Goal: Task Accomplishment & Management: Manage account settings

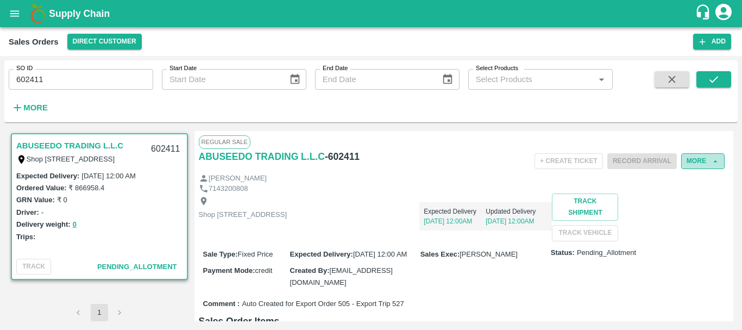
click at [687, 166] on button "More" at bounding box center [702, 161] width 43 height 16
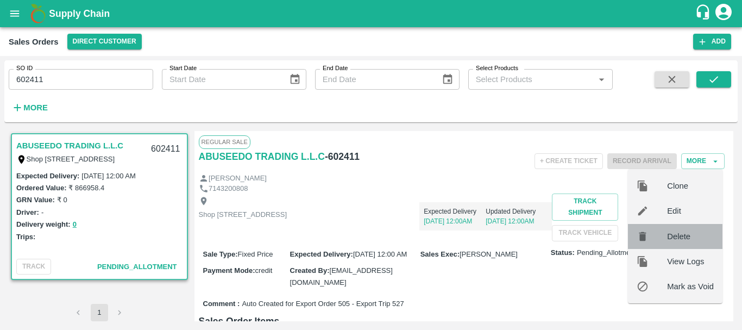
click at [676, 233] on span "Delete" at bounding box center [690, 236] width 47 height 12
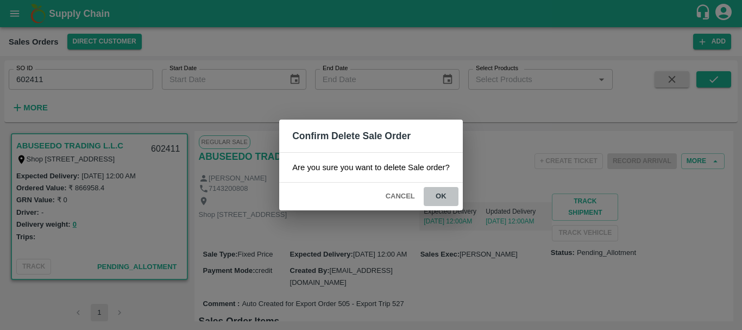
click at [440, 193] on button "ok" at bounding box center [441, 196] width 35 height 19
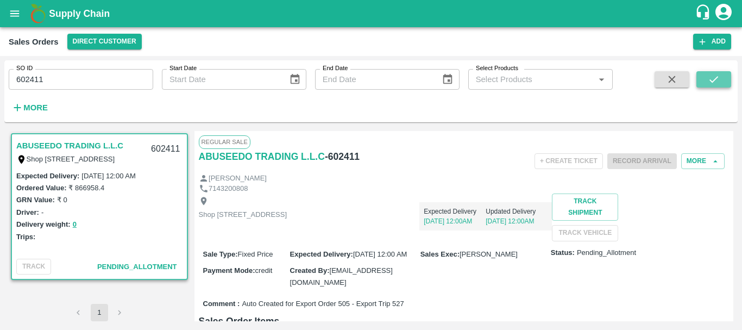
click at [718, 78] on icon "submit" at bounding box center [714, 79] width 12 height 12
click at [337, 160] on h6 "- 602412" at bounding box center [342, 156] width 35 height 15
click at [505, 186] on div "7143200808" at bounding box center [464, 189] width 531 height 10
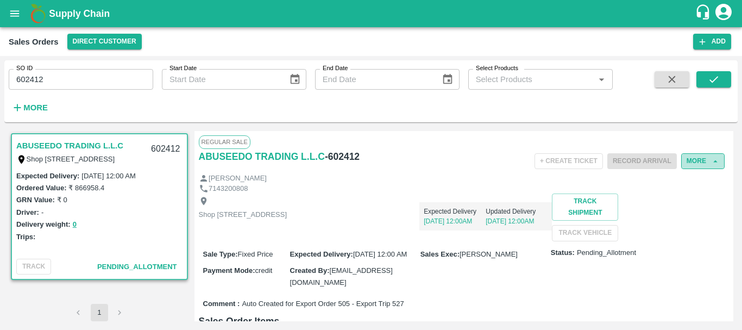
click at [691, 154] on button "More" at bounding box center [702, 161] width 43 height 16
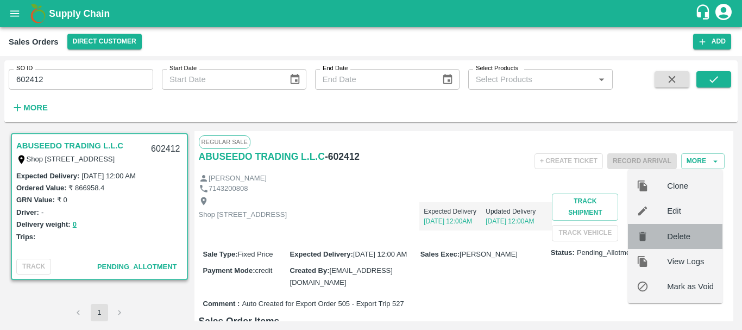
click at [690, 233] on span "Delete" at bounding box center [690, 236] width 47 height 12
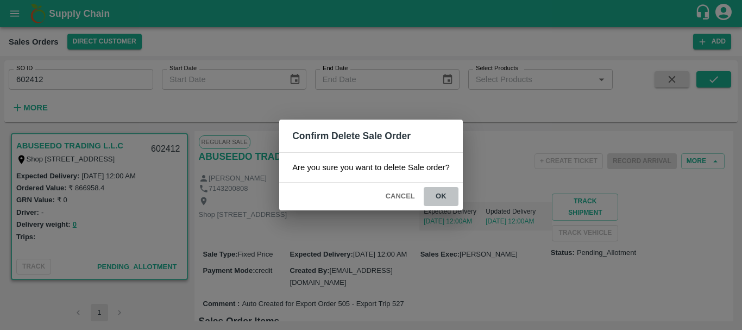
click at [452, 197] on button "ok" at bounding box center [441, 196] width 35 height 19
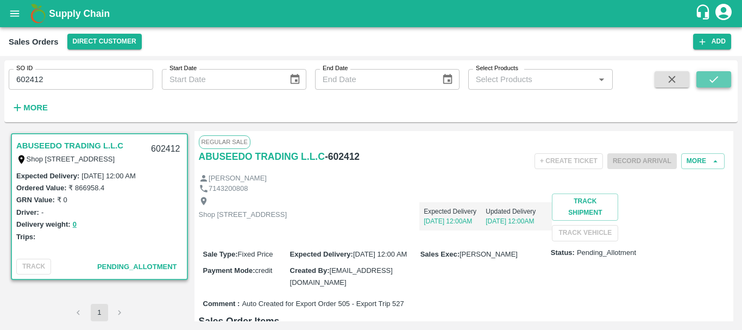
click at [723, 81] on button "submit" at bounding box center [714, 79] width 35 height 16
click at [696, 159] on button "More" at bounding box center [702, 161] width 43 height 16
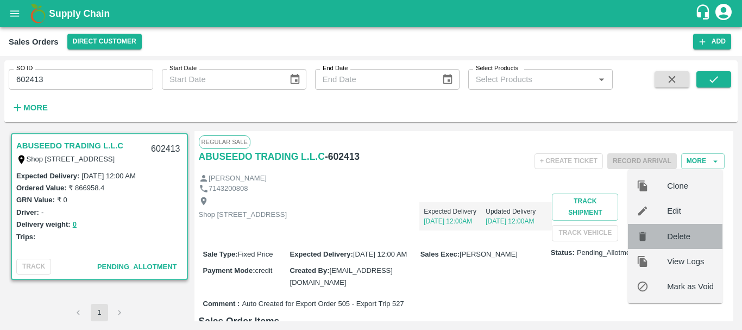
click at [673, 233] on span "Delete" at bounding box center [690, 236] width 47 height 12
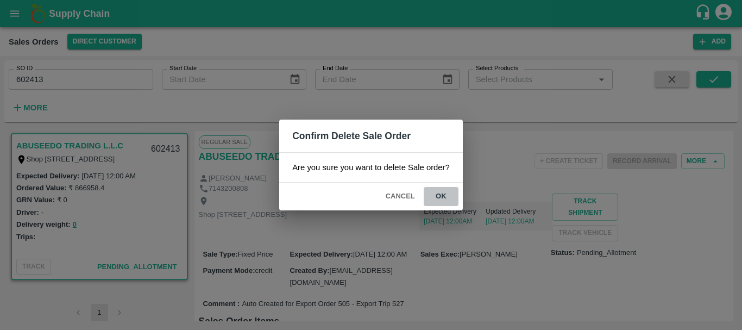
click at [452, 198] on button "ok" at bounding box center [441, 196] width 35 height 19
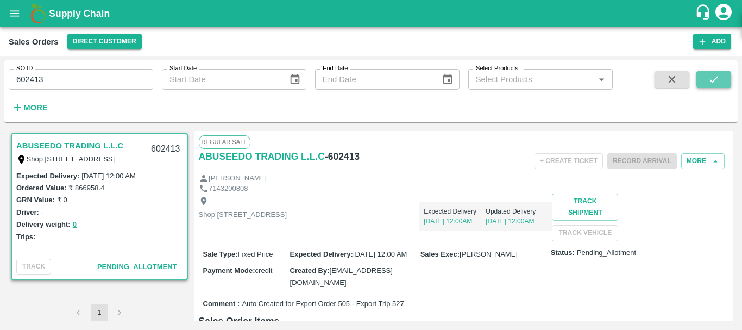
click at [718, 78] on icon "submit" at bounding box center [714, 79] width 12 height 12
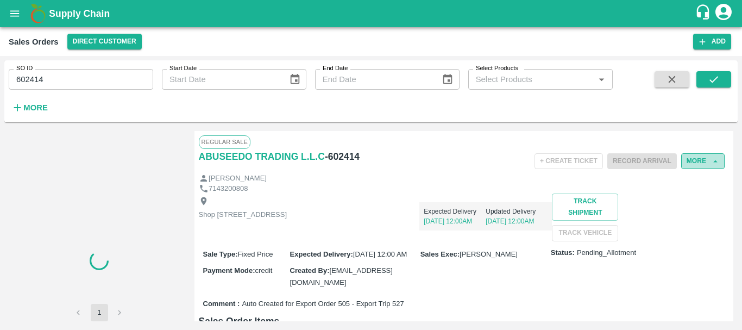
click at [688, 158] on button "More" at bounding box center [702, 161] width 43 height 16
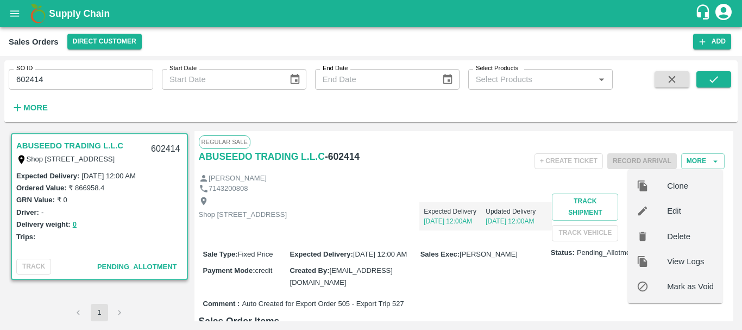
click at [686, 234] on span "Delete" at bounding box center [690, 236] width 47 height 12
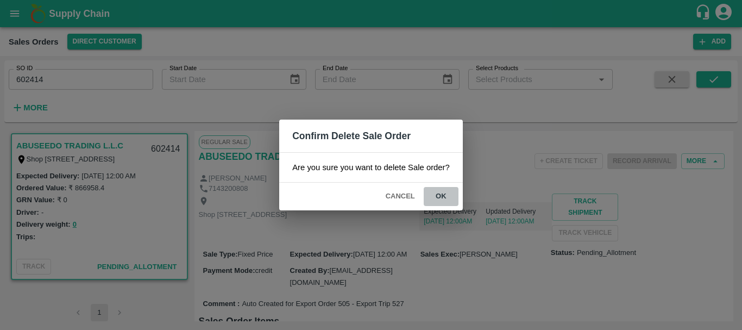
click at [447, 196] on button "ok" at bounding box center [441, 196] width 35 height 19
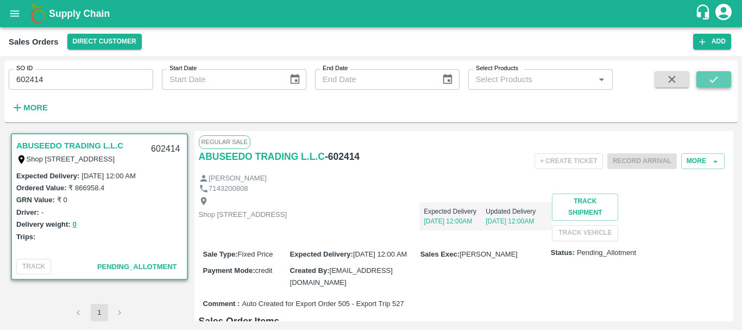
click at [710, 79] on icon "submit" at bounding box center [714, 79] width 12 height 12
click at [704, 162] on button "More" at bounding box center [702, 161] width 43 height 16
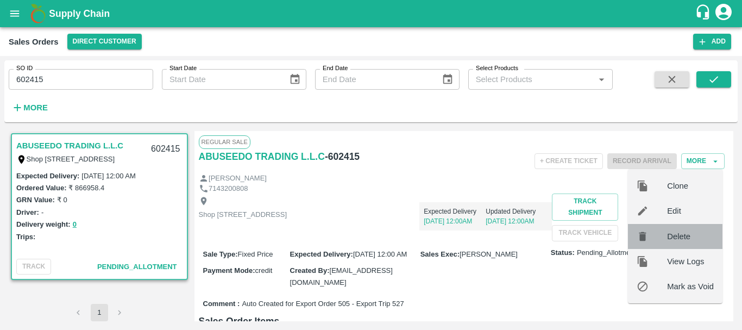
click at [691, 234] on span "Delete" at bounding box center [690, 236] width 47 height 12
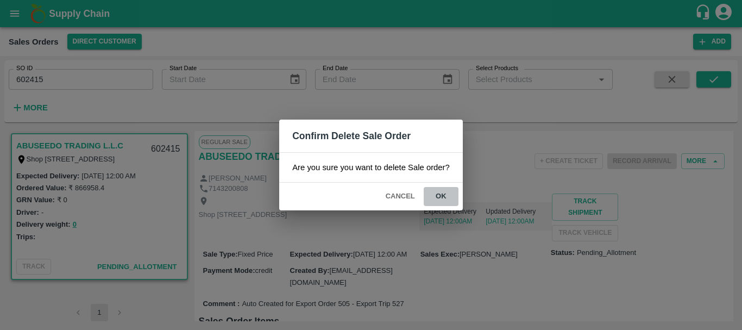
click at [449, 193] on button "ok" at bounding box center [441, 196] width 35 height 19
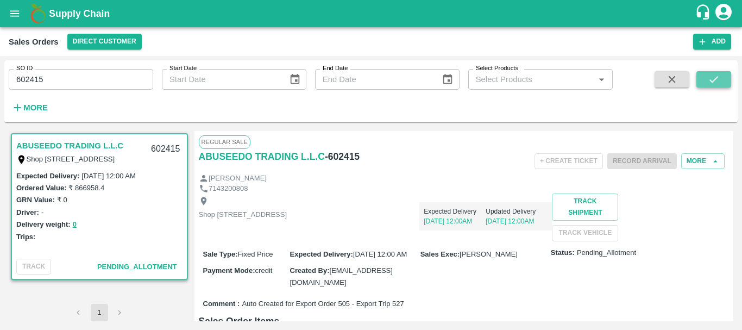
click at [710, 72] on button "submit" at bounding box center [714, 79] width 35 height 16
click at [697, 159] on button "More" at bounding box center [702, 161] width 43 height 16
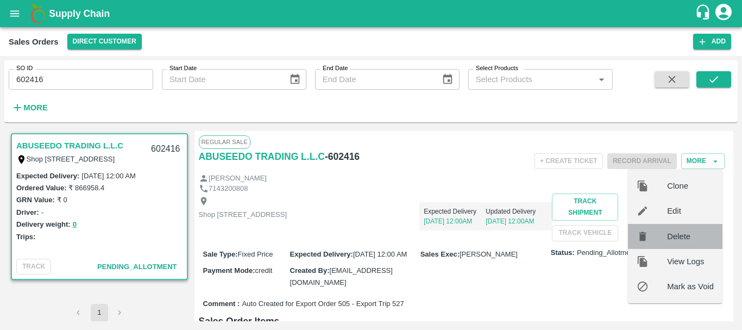
click at [691, 231] on span "Delete" at bounding box center [690, 236] width 47 height 12
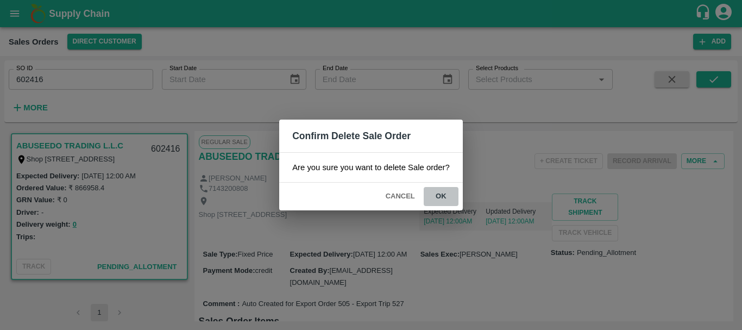
click at [449, 197] on button "ok" at bounding box center [441, 196] width 35 height 19
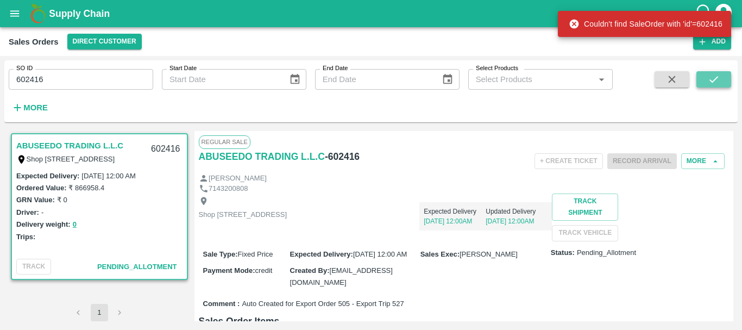
click at [710, 83] on icon "submit" at bounding box center [714, 79] width 12 height 12
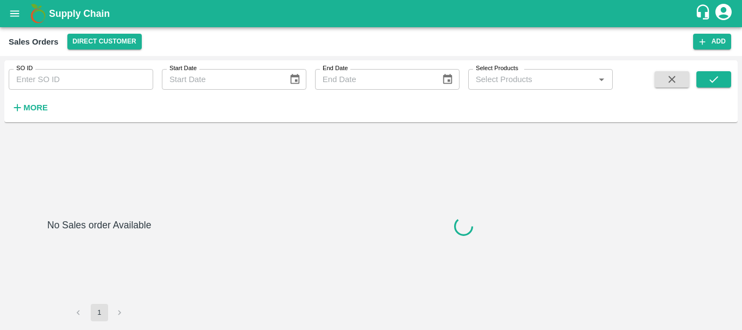
type input "602417"
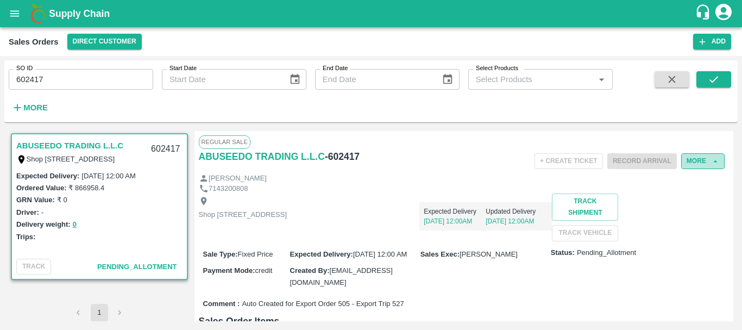
click at [696, 163] on button "More" at bounding box center [702, 161] width 43 height 16
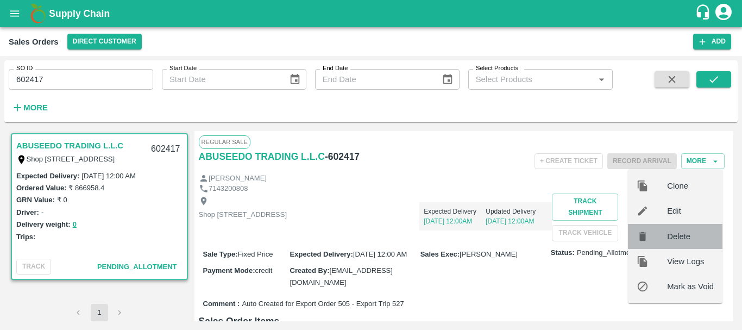
click at [685, 235] on span "Delete" at bounding box center [690, 236] width 47 height 12
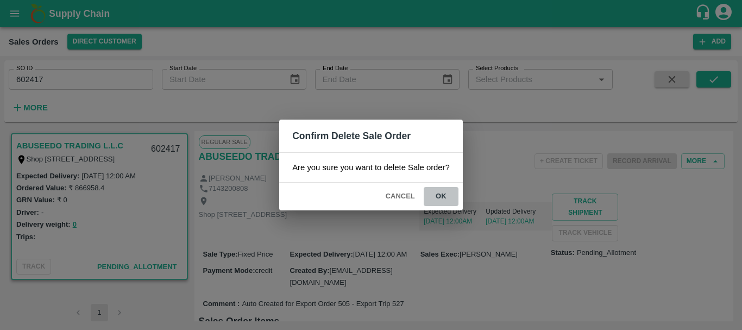
click at [447, 198] on button "ok" at bounding box center [441, 196] width 35 height 19
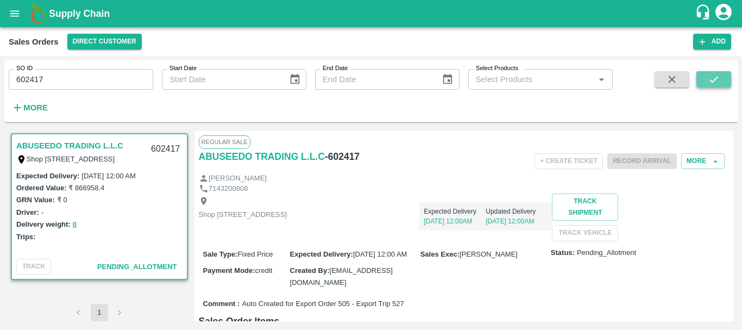
click at [712, 79] on icon "submit" at bounding box center [714, 79] width 12 height 12
click at [702, 164] on button "More" at bounding box center [702, 161] width 43 height 16
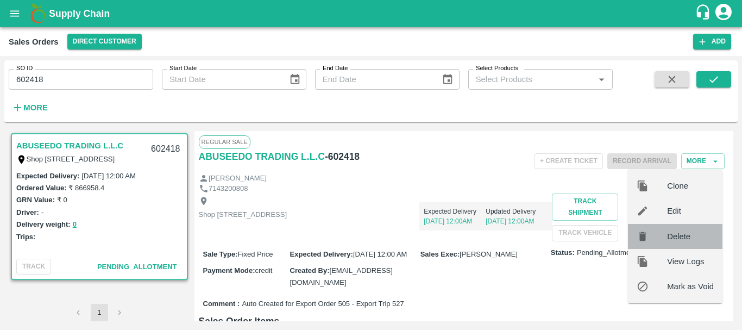
click at [683, 239] on span "Delete" at bounding box center [690, 236] width 47 height 12
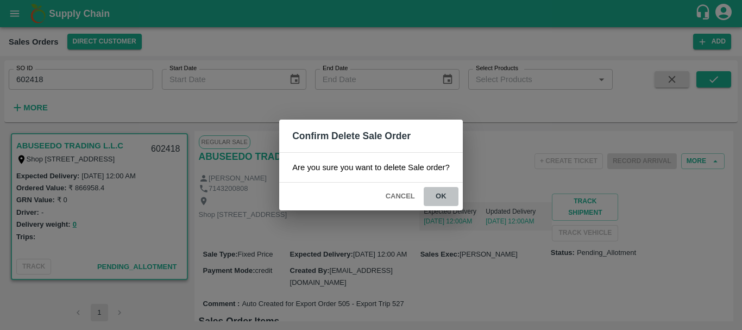
click at [450, 196] on button "ok" at bounding box center [441, 196] width 35 height 19
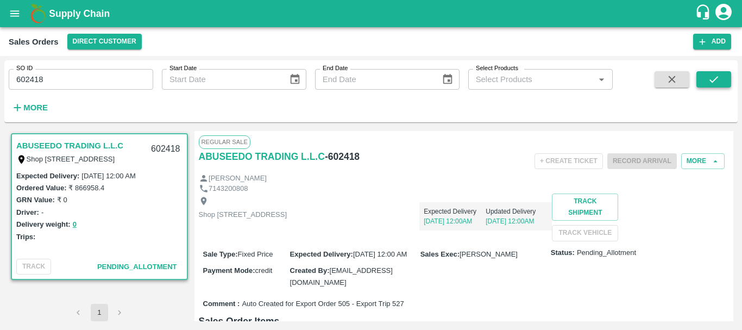
click at [713, 75] on icon "submit" at bounding box center [714, 79] width 12 height 12
click at [696, 161] on button "More" at bounding box center [702, 161] width 43 height 16
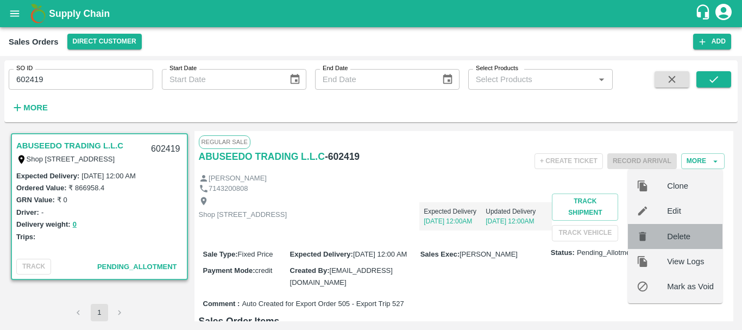
click at [681, 231] on span "Delete" at bounding box center [690, 236] width 47 height 12
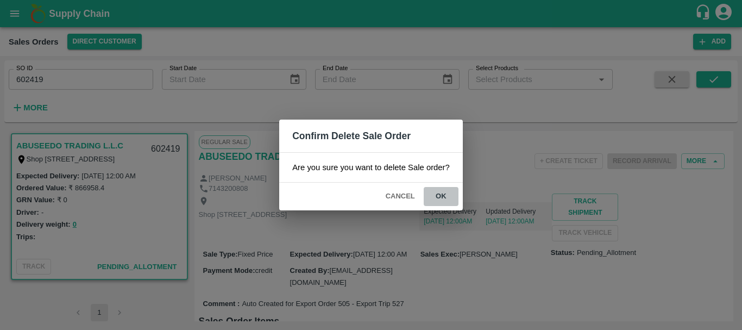
click at [444, 196] on button "ok" at bounding box center [441, 196] width 35 height 19
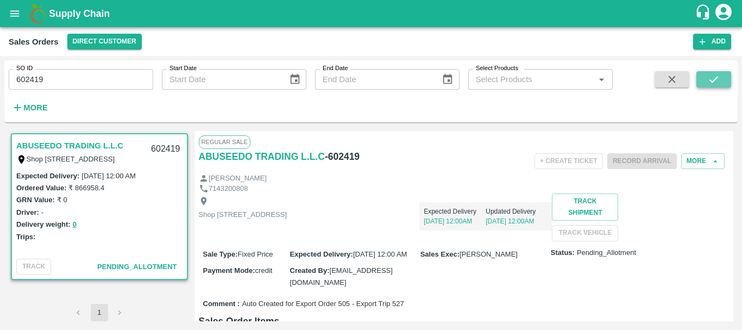
click at [712, 81] on icon "submit" at bounding box center [714, 79] width 9 height 7
click at [691, 157] on button "More" at bounding box center [702, 161] width 43 height 16
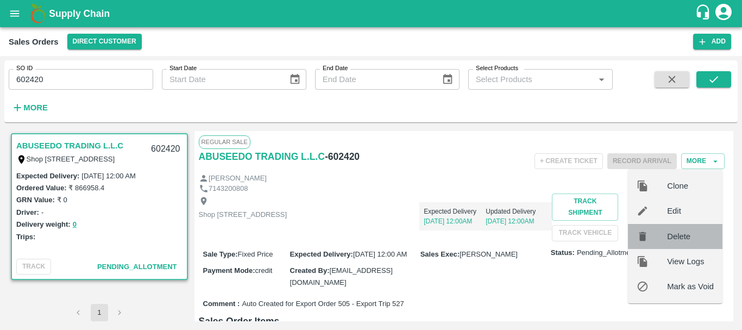
click at [684, 236] on span "Delete" at bounding box center [690, 236] width 47 height 12
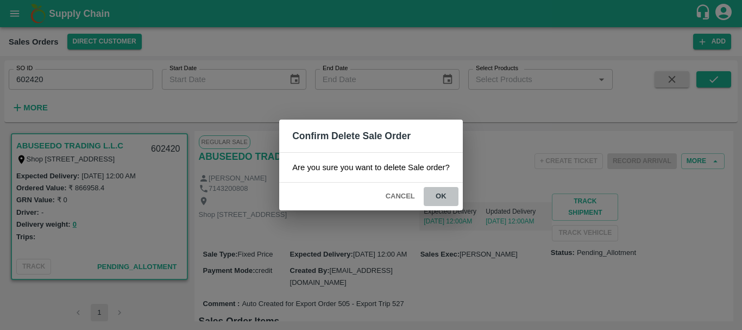
click at [448, 199] on button "ok" at bounding box center [441, 196] width 35 height 19
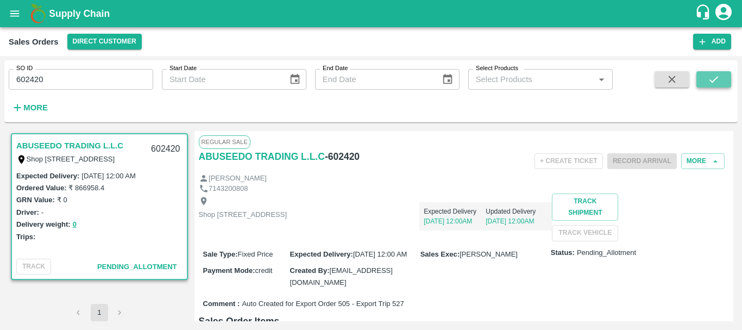
click at [715, 79] on icon "submit" at bounding box center [714, 79] width 12 height 12
click at [692, 159] on button "More" at bounding box center [702, 161] width 43 height 16
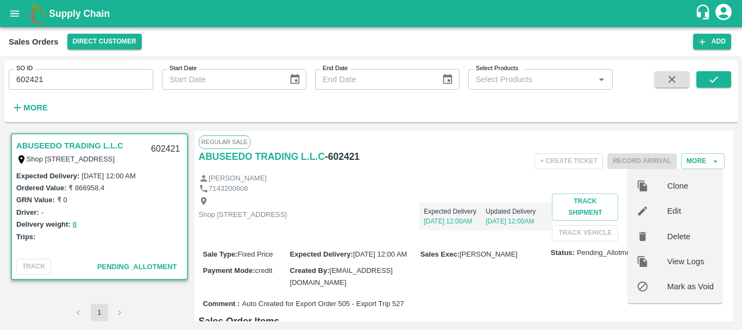
click at [680, 236] on span "Delete" at bounding box center [690, 236] width 47 height 12
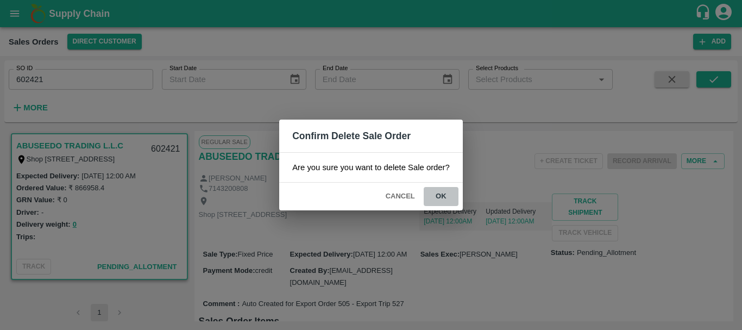
click at [453, 197] on button "ok" at bounding box center [441, 196] width 35 height 19
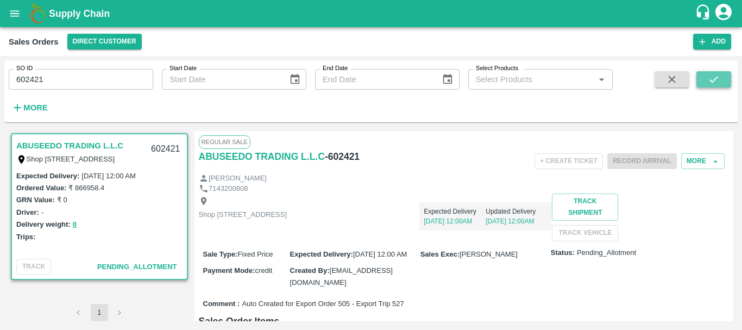
click at [711, 79] on icon "submit" at bounding box center [714, 79] width 12 height 12
click at [684, 165] on button "More" at bounding box center [702, 161] width 43 height 16
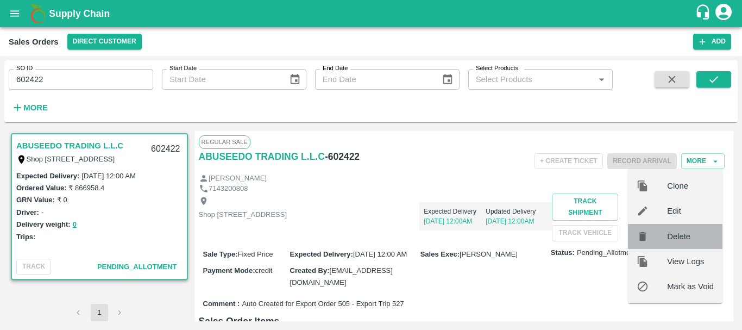
click at [678, 235] on span "Delete" at bounding box center [690, 236] width 47 height 12
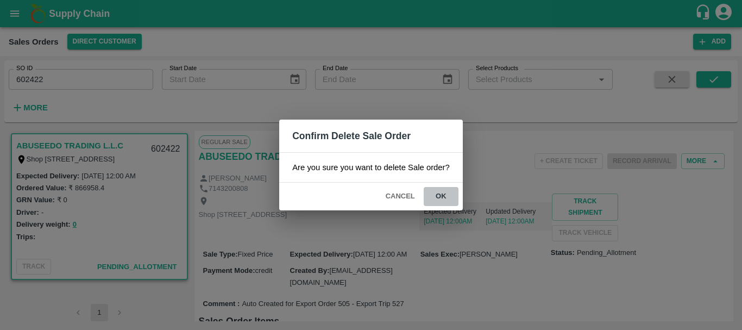
click at [443, 193] on button "ok" at bounding box center [441, 196] width 35 height 19
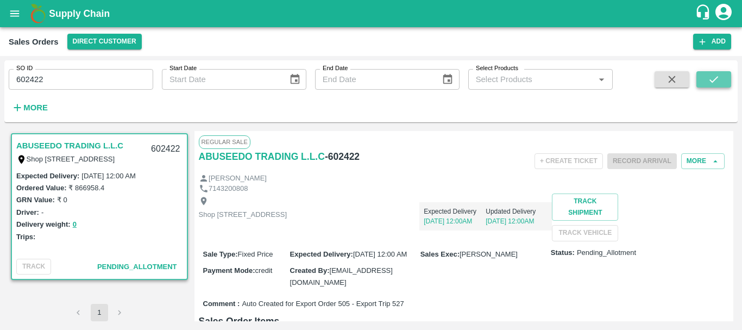
click at [718, 79] on icon "submit" at bounding box center [714, 79] width 12 height 12
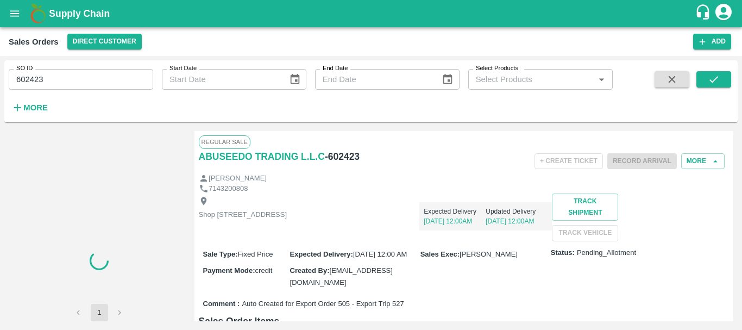
drag, startPoint x: 699, startPoint y: 156, endPoint x: 712, endPoint y: 140, distance: 21.3
click at [712, 140] on div "Regular Sale" at bounding box center [464, 141] width 531 height 13
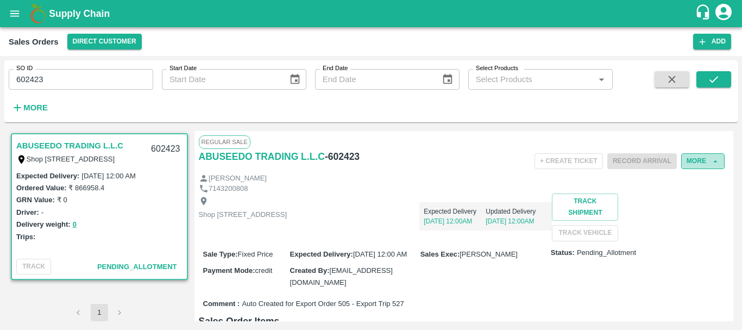
click at [689, 163] on button "More" at bounding box center [702, 161] width 43 height 16
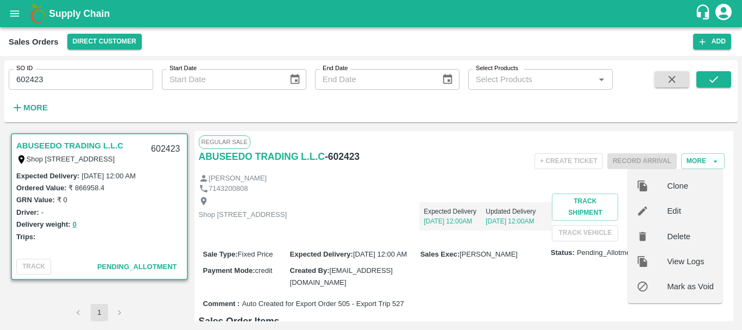
click at [685, 237] on span "Delete" at bounding box center [690, 236] width 47 height 12
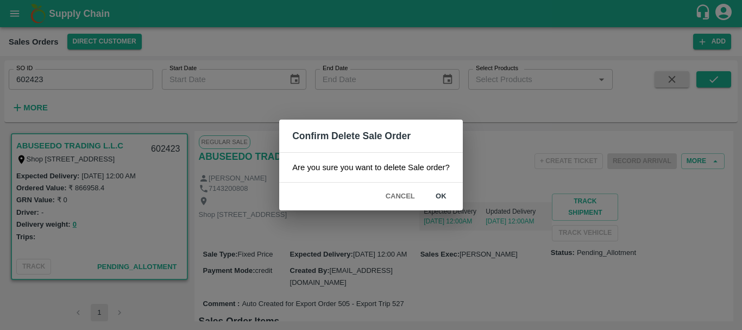
click at [442, 199] on button "ok" at bounding box center [441, 196] width 35 height 19
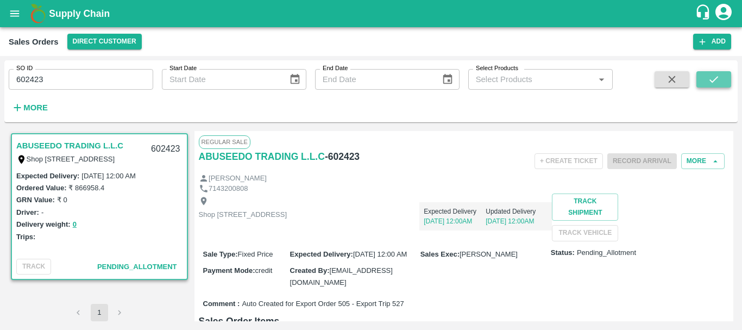
click at [712, 78] on icon "submit" at bounding box center [714, 79] width 12 height 12
click at [691, 162] on button "More" at bounding box center [702, 161] width 43 height 16
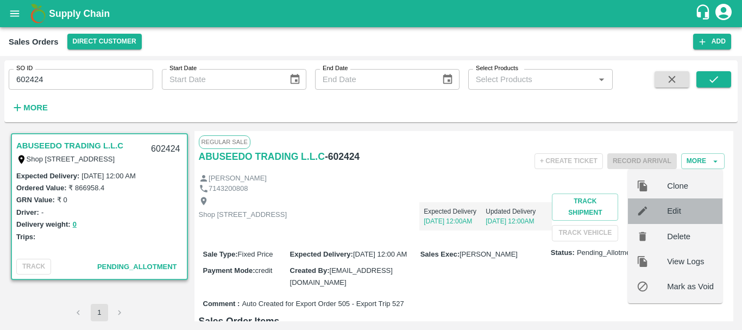
click at [678, 216] on span "Edit" at bounding box center [690, 211] width 47 height 12
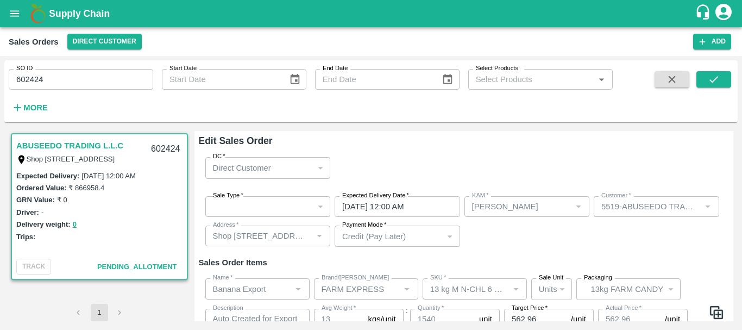
scroll to position [54, 0]
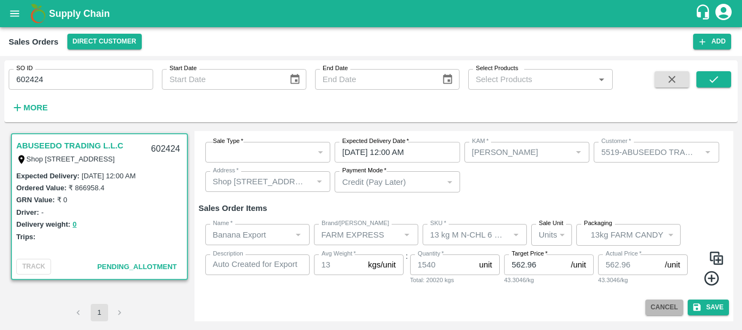
click at [653, 302] on button "Cancel" at bounding box center [665, 307] width 38 height 16
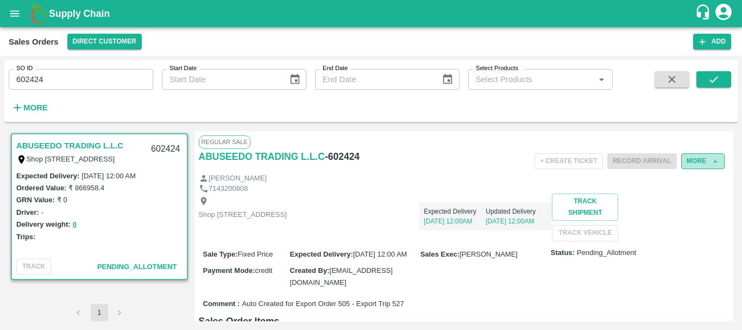
click at [702, 158] on button "More" at bounding box center [702, 161] width 43 height 16
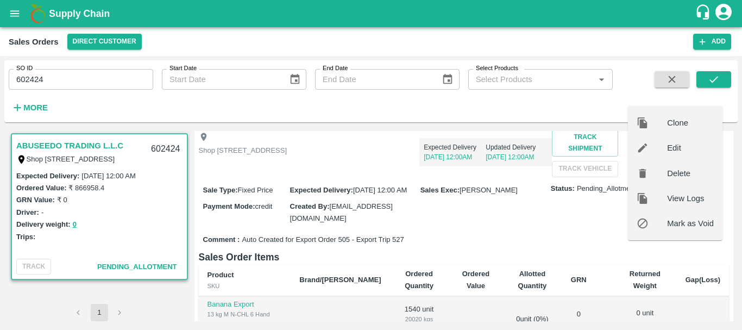
scroll to position [62, 0]
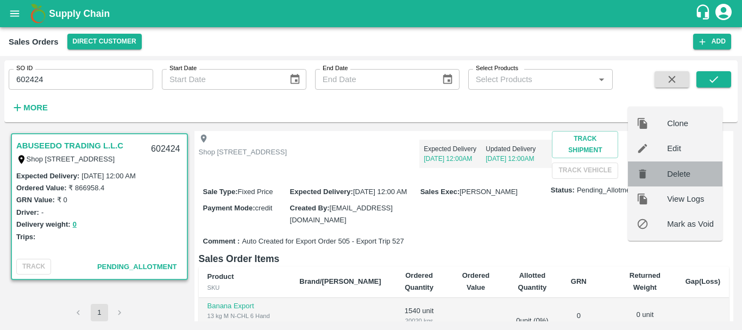
click at [673, 171] on span "Delete" at bounding box center [690, 174] width 47 height 12
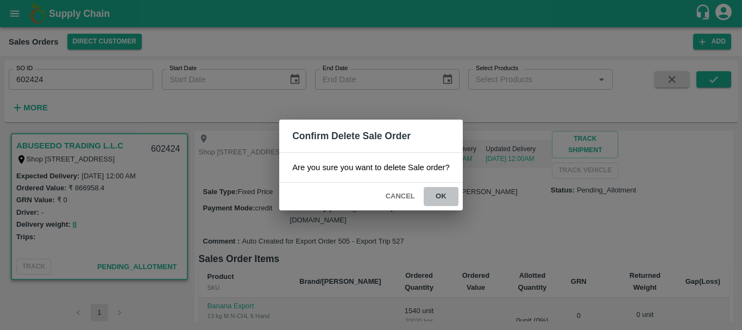
click at [448, 197] on button "ok" at bounding box center [441, 196] width 35 height 19
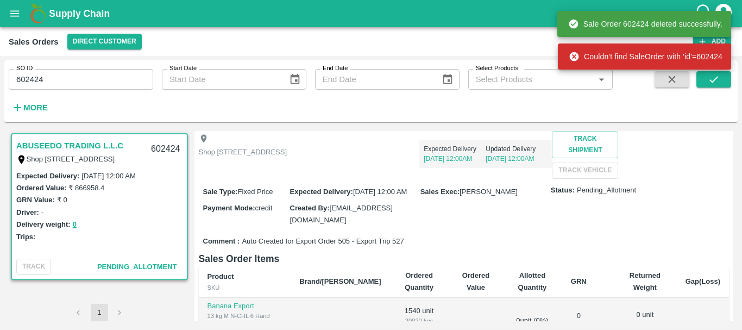
scroll to position [0, 0]
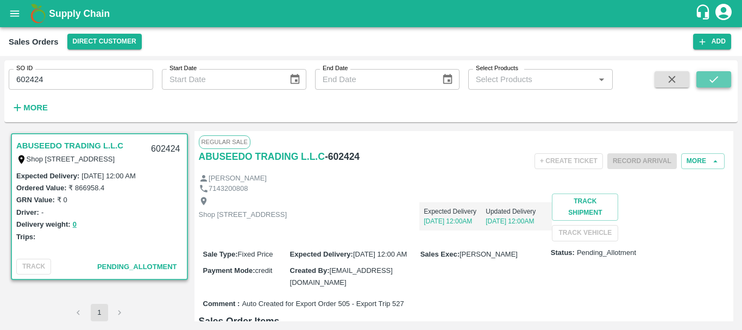
click at [712, 83] on icon "submit" at bounding box center [714, 79] width 9 height 7
click at [698, 160] on button "More" at bounding box center [702, 161] width 43 height 16
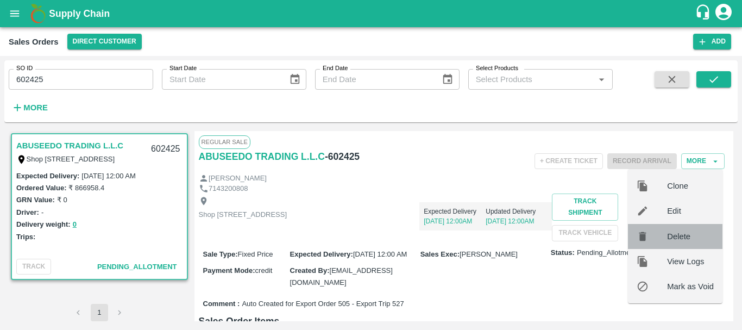
click at [680, 239] on span "Delete" at bounding box center [690, 236] width 47 height 12
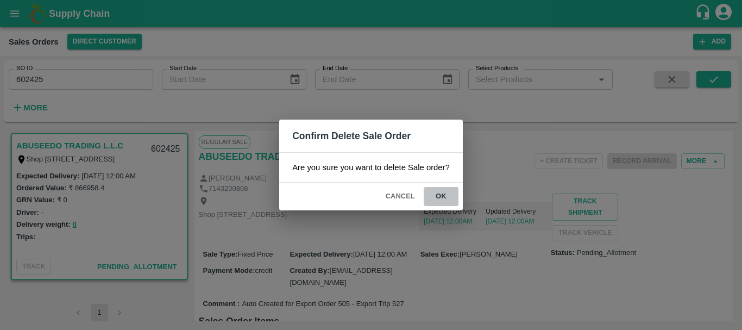
click at [453, 200] on button "ok" at bounding box center [441, 196] width 35 height 19
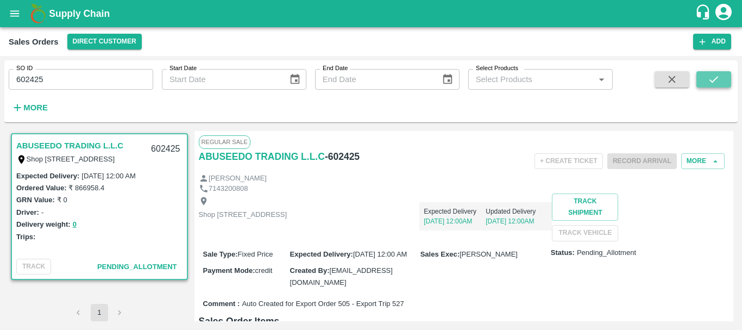
click at [713, 81] on icon "submit" at bounding box center [714, 79] width 9 height 7
click at [700, 162] on button "More" at bounding box center [702, 161] width 43 height 16
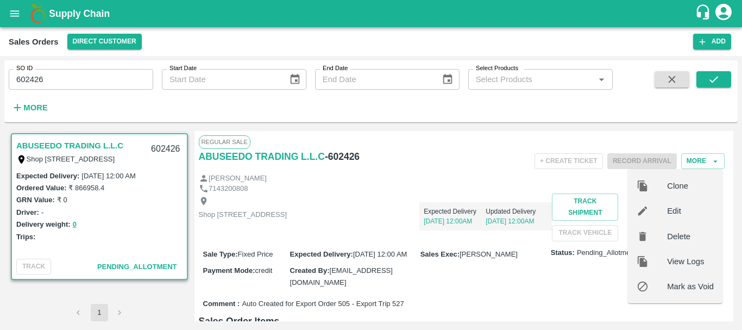
click at [694, 235] on span "Delete" at bounding box center [690, 236] width 47 height 12
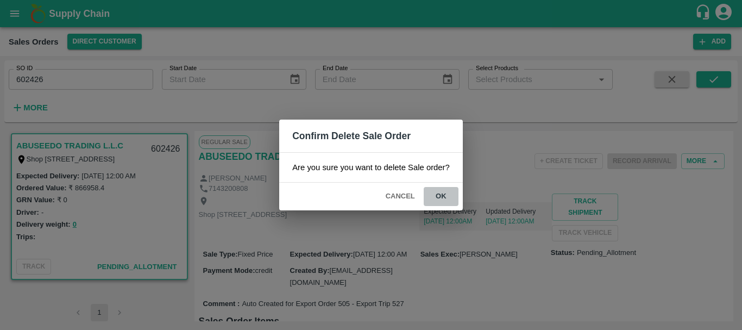
click at [449, 196] on button "ok" at bounding box center [441, 196] width 35 height 19
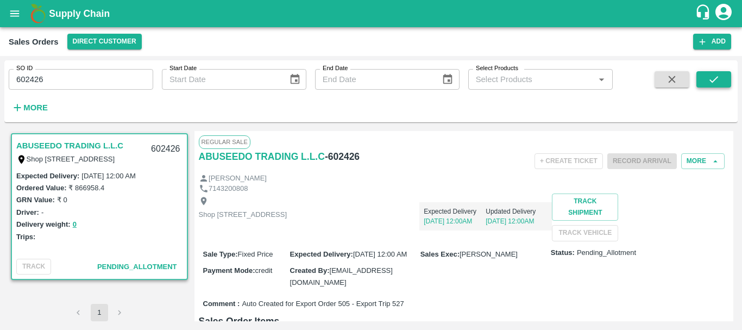
click at [715, 77] on icon "submit" at bounding box center [714, 79] width 12 height 12
click at [696, 162] on button "More" at bounding box center [702, 161] width 43 height 16
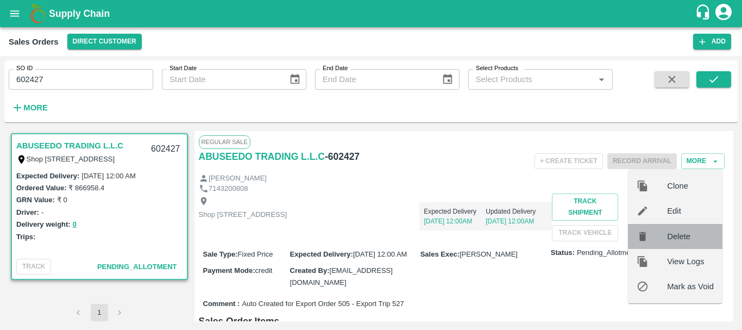
click at [689, 234] on span "Delete" at bounding box center [690, 236] width 47 height 12
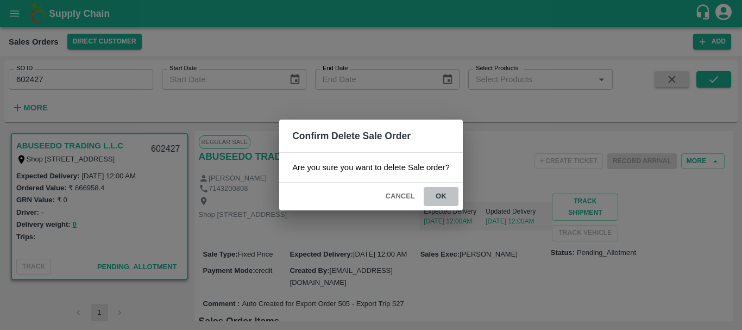
click at [447, 191] on button "ok" at bounding box center [441, 196] width 35 height 19
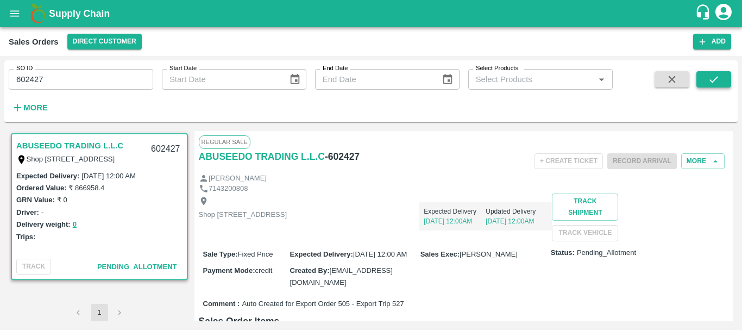
click at [716, 80] on icon "submit" at bounding box center [714, 79] width 12 height 12
click at [690, 159] on button "More" at bounding box center [702, 161] width 43 height 16
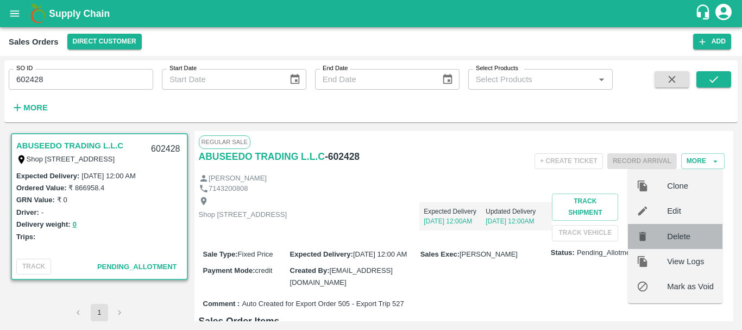
click at [683, 236] on span "Delete" at bounding box center [690, 236] width 47 height 12
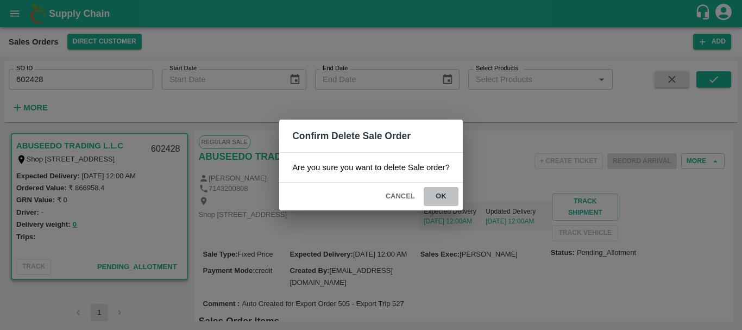
click at [443, 196] on button "ok" at bounding box center [441, 196] width 35 height 19
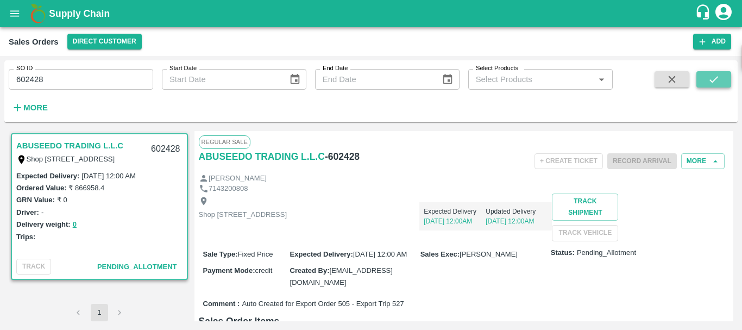
click at [708, 82] on icon "submit" at bounding box center [714, 79] width 12 height 12
click at [690, 161] on button "More" at bounding box center [702, 161] width 43 height 16
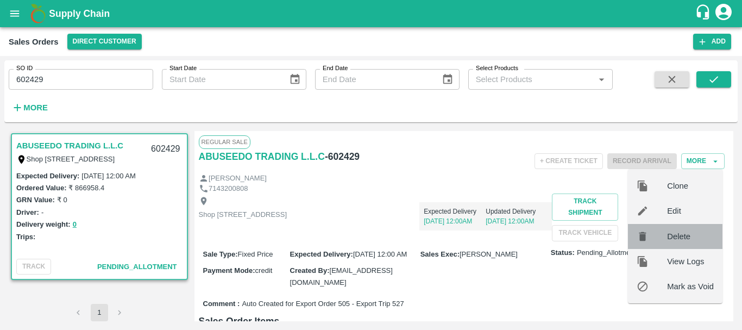
click at [678, 231] on span "Delete" at bounding box center [690, 236] width 47 height 12
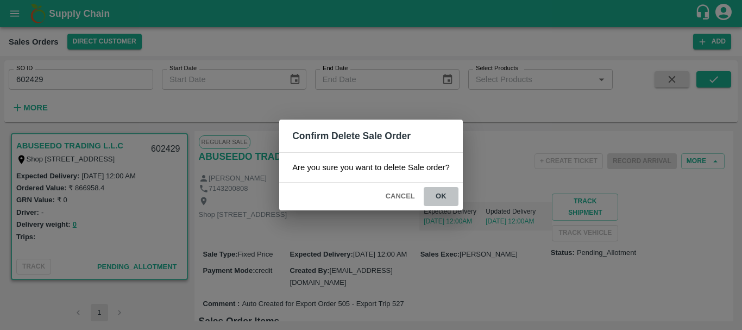
click at [445, 198] on button "ok" at bounding box center [441, 196] width 35 height 19
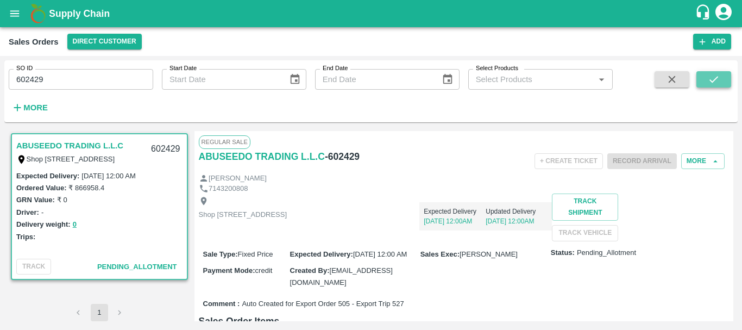
click at [711, 82] on icon "submit" at bounding box center [714, 79] width 9 height 7
click at [715, 79] on icon "submit" at bounding box center [714, 79] width 12 height 12
click at [694, 161] on button "More" at bounding box center [702, 161] width 43 height 16
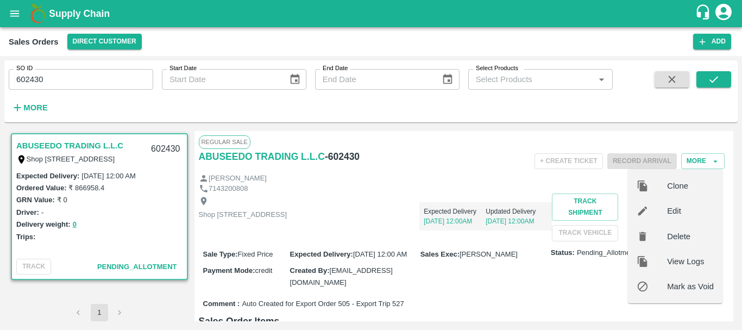
click at [538, 198] on div "Expected Delivery [DATE] 12:00AM Updated Delivery [DATE] 12:00AM" at bounding box center [419, 211] width 265 height 37
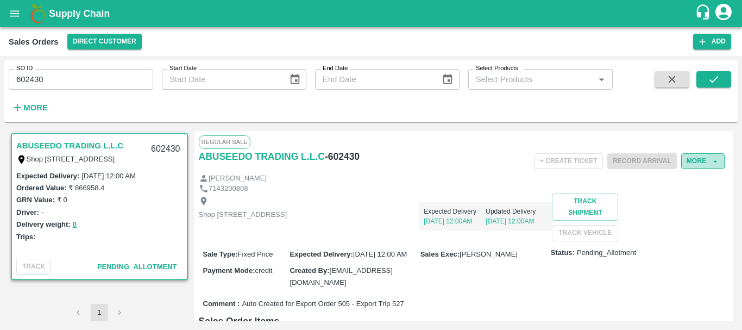
click at [700, 156] on button "More" at bounding box center [702, 161] width 43 height 16
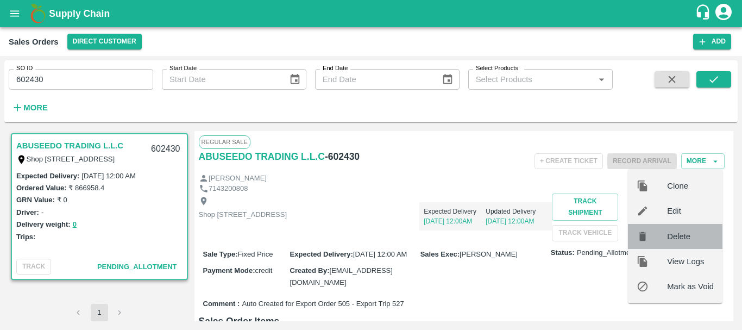
click at [689, 238] on span "Delete" at bounding box center [690, 236] width 47 height 12
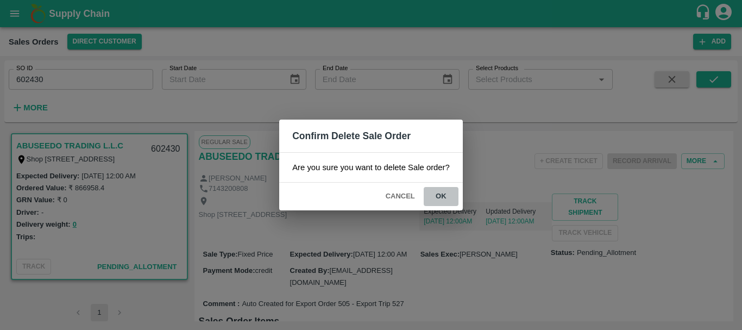
click at [438, 203] on button "ok" at bounding box center [441, 196] width 35 height 19
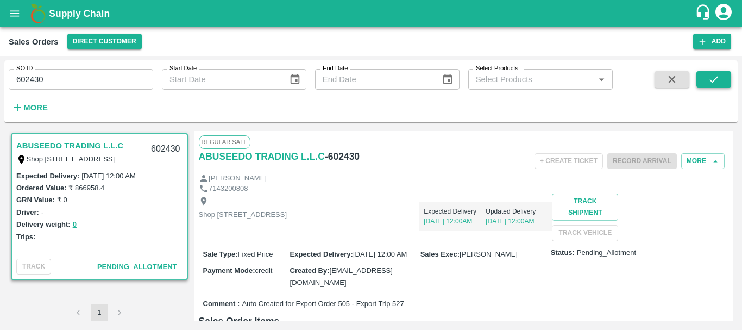
click at [706, 84] on button "submit" at bounding box center [714, 79] width 35 height 16
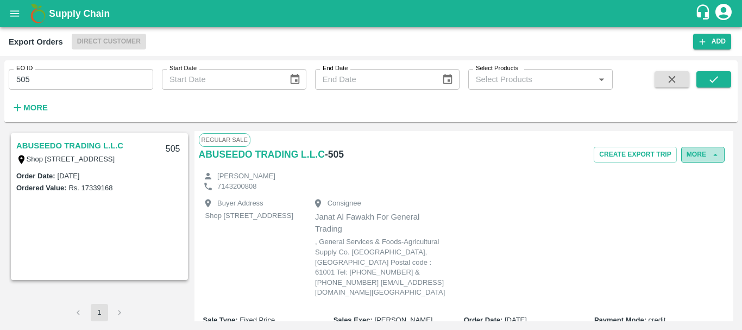
click at [694, 152] on button "More" at bounding box center [702, 155] width 43 height 16
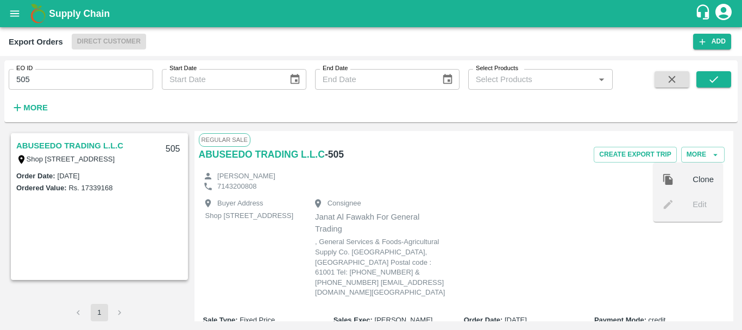
click at [489, 181] on div "7143200808" at bounding box center [464, 186] width 531 height 10
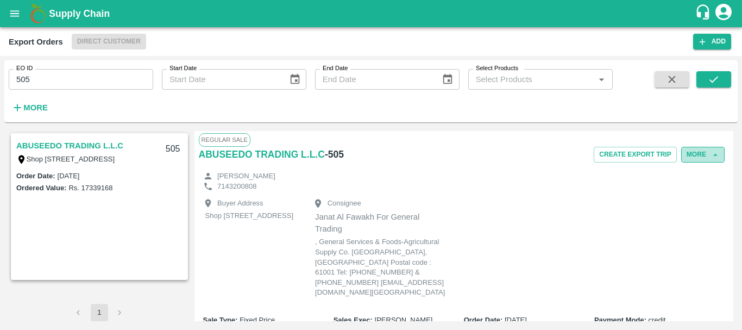
click at [702, 153] on button "More" at bounding box center [702, 155] width 43 height 16
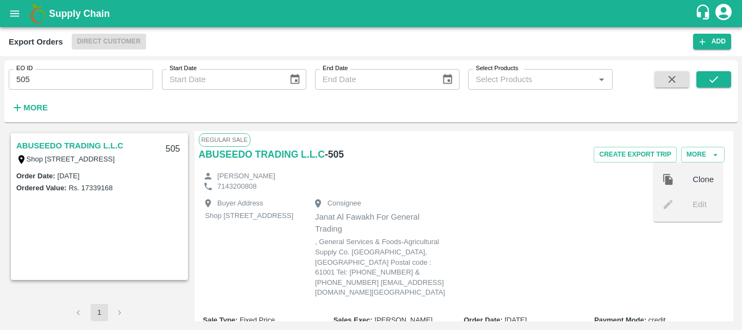
click at [501, 179] on div "[PERSON_NAME]" at bounding box center [464, 176] width 531 height 10
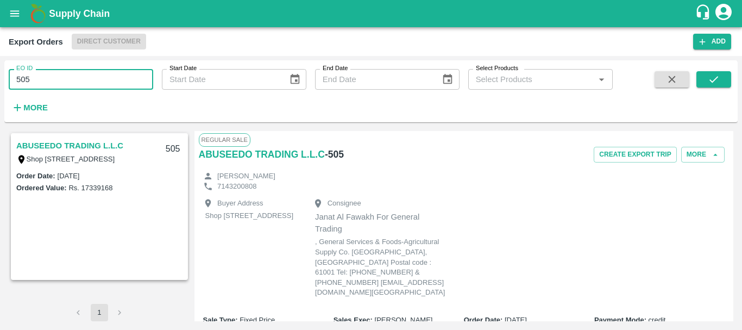
click at [51, 77] on input "505" at bounding box center [81, 79] width 145 height 21
type input "515"
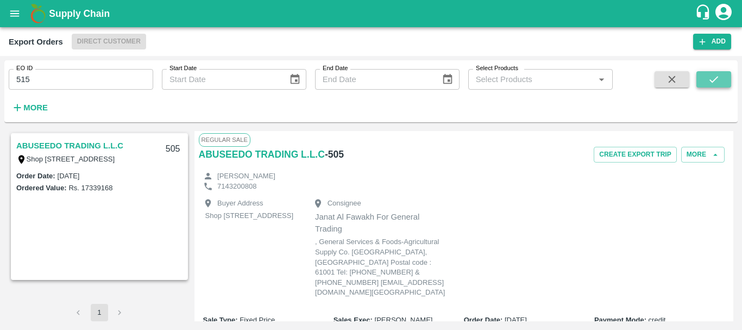
click at [704, 78] on button "submit" at bounding box center [714, 79] width 35 height 16
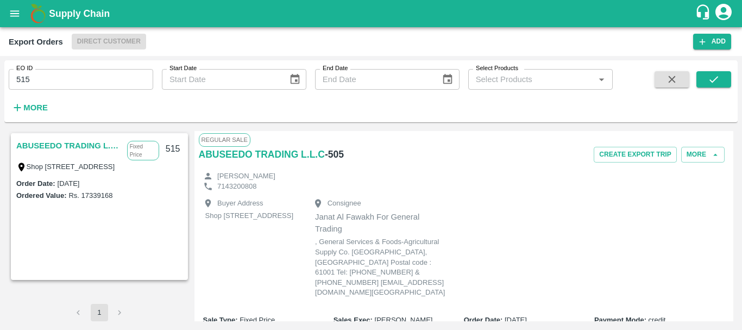
click at [77, 146] on link "ABUSEEDO TRADING L.L.C" at bounding box center [68, 146] width 105 height 14
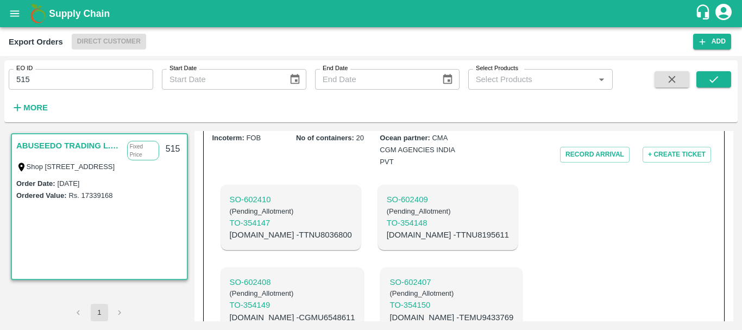
scroll to position [360, 0]
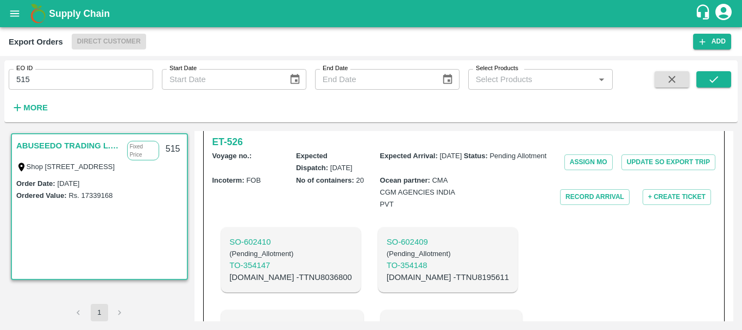
click at [359, 184] on span "20" at bounding box center [360, 180] width 8 height 8
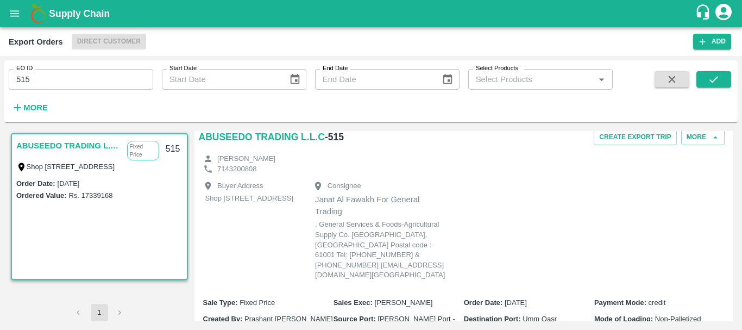
scroll to position [0, 0]
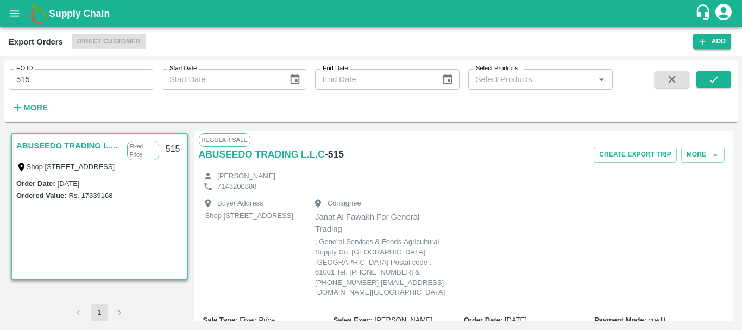
click at [334, 153] on h6 "- 515" at bounding box center [334, 154] width 19 height 15
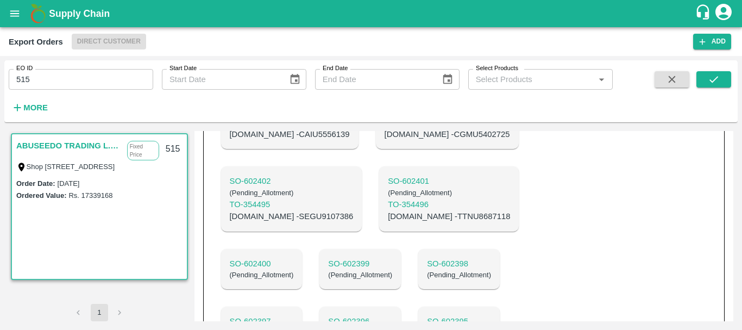
scroll to position [868, 0]
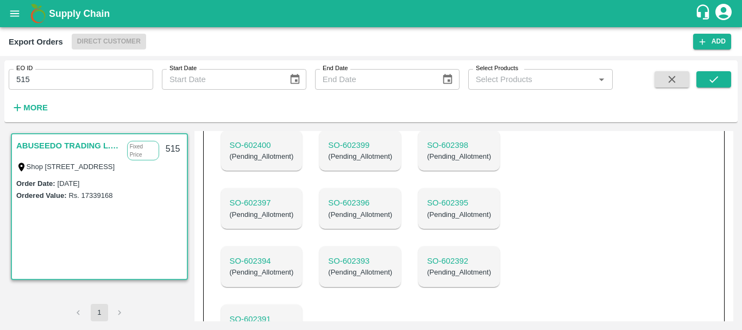
click at [294, 313] on p "SO- 602391" at bounding box center [262, 319] width 64 height 12
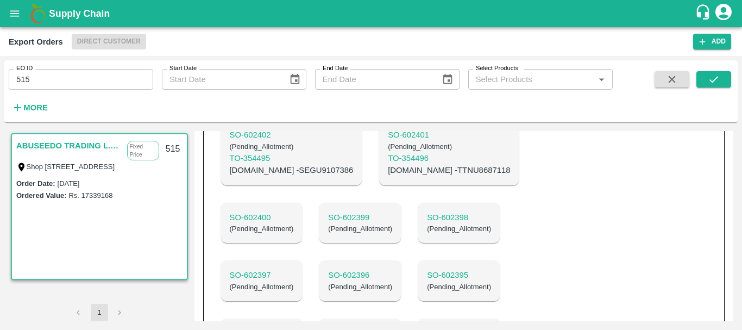
scroll to position [768, 0]
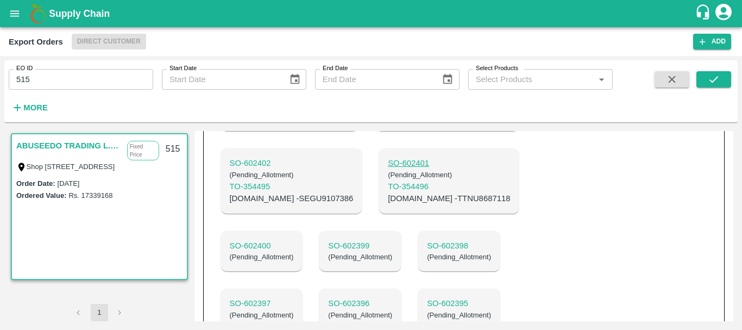
click at [388, 169] on p "SO- 602401" at bounding box center [449, 163] width 122 height 12
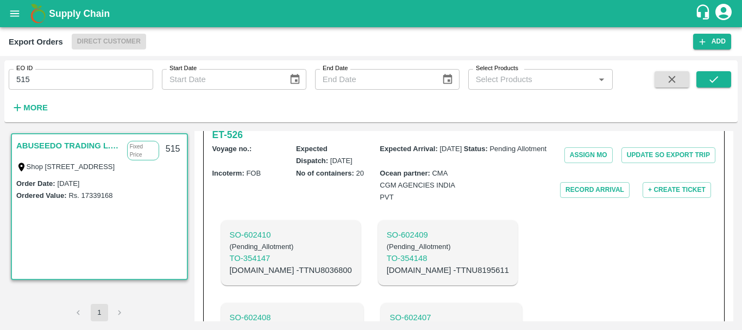
scroll to position [367, 0]
click at [263, 241] on p "SO- 602410" at bounding box center [291, 235] width 122 height 12
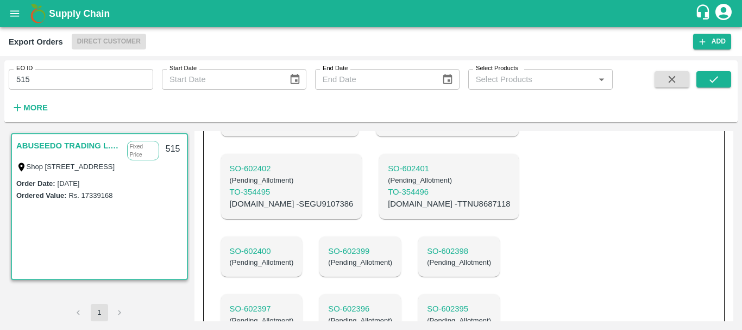
scroll to position [868, 0]
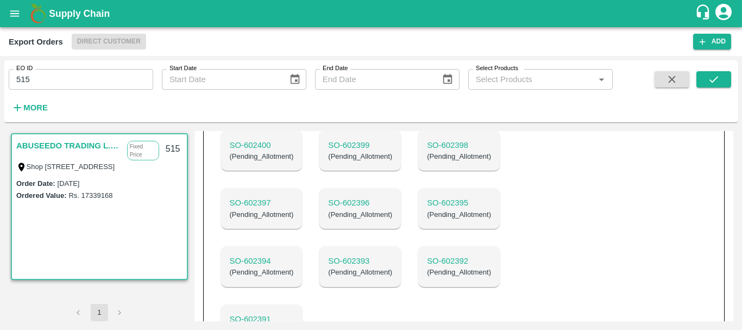
click at [294, 313] on p "SO- 602391" at bounding box center [262, 319] width 64 height 12
click at [427, 267] on p "SO- 602392" at bounding box center [459, 261] width 64 height 12
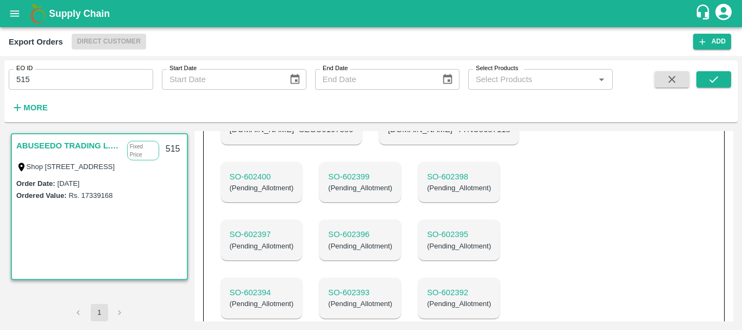
scroll to position [835, 0]
click at [392, 288] on p "SO- 602393" at bounding box center [360, 294] width 64 height 12
click at [294, 288] on p "SO- 602394" at bounding box center [262, 294] width 64 height 12
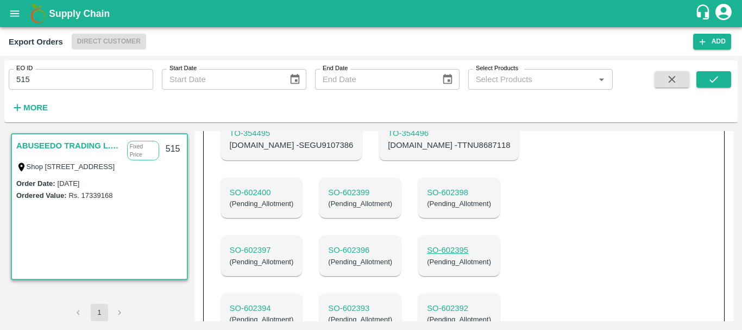
click at [427, 256] on p "SO- 602395" at bounding box center [459, 250] width 64 height 12
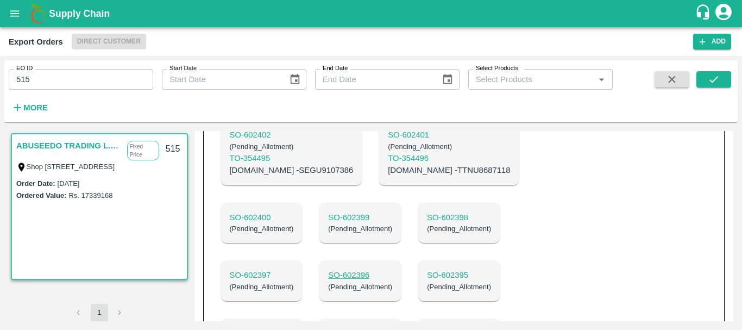
scroll to position [796, 0]
click at [392, 270] on p "SO- 602396" at bounding box center [360, 276] width 64 height 12
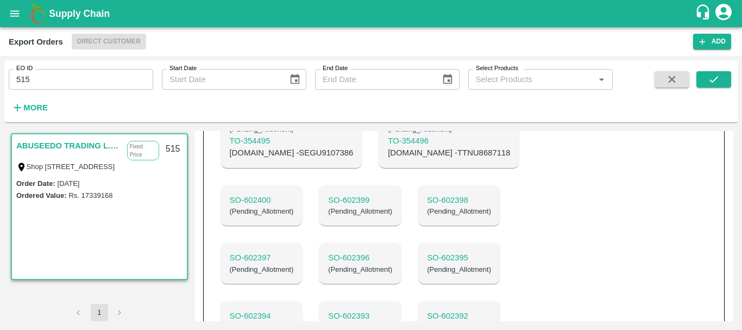
scroll to position [814, 0]
click at [392, 251] on p "SO- 602396" at bounding box center [360, 257] width 64 height 12
click at [294, 251] on p "SO- 602397" at bounding box center [262, 257] width 64 height 12
click at [427, 205] on p "SO- 602398" at bounding box center [459, 199] width 64 height 12
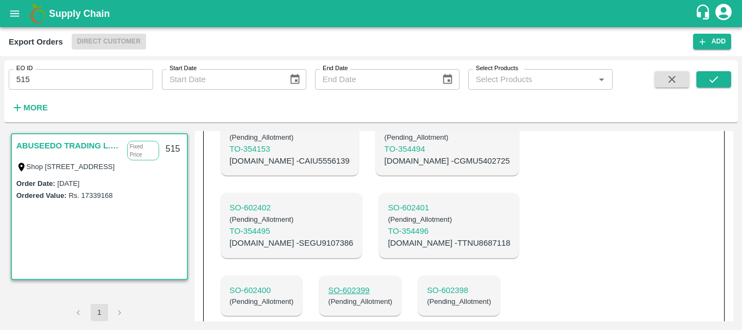
scroll to position [722, 0]
click at [392, 285] on p "SO- 602399" at bounding box center [360, 291] width 64 height 12
click at [294, 285] on p "SO- 602400" at bounding box center [262, 291] width 64 height 12
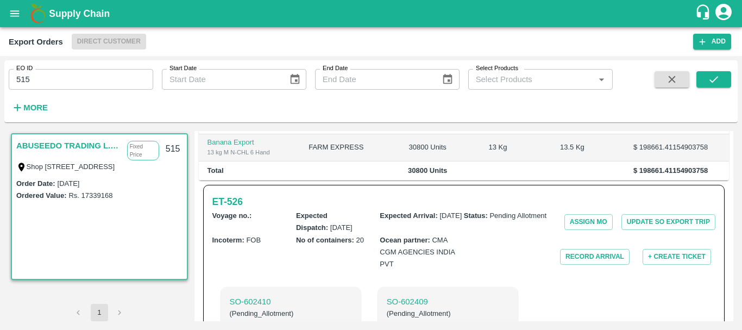
scroll to position [265, 0]
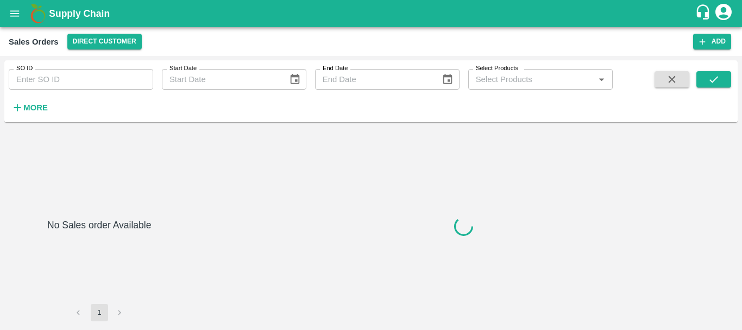
type input "602391"
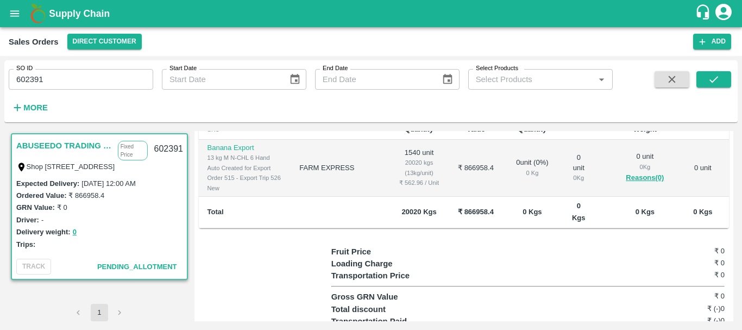
scroll to position [221, 0]
click at [395, 197] on td "1540 unit 20020 kgs (13kg/unit) ₹ 562.96 / Unit" at bounding box center [419, 168] width 59 height 58
click at [248, 162] on div "13 kg M N-CHL 6 Hand" at bounding box center [245, 157] width 75 height 10
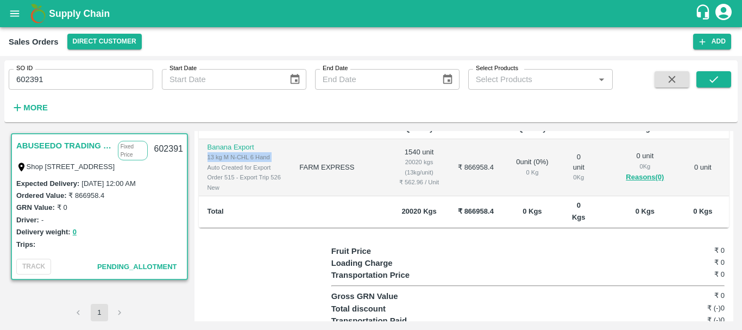
click at [248, 162] on div "13 kg M N-CHL 6 Hand" at bounding box center [245, 157] width 75 height 10
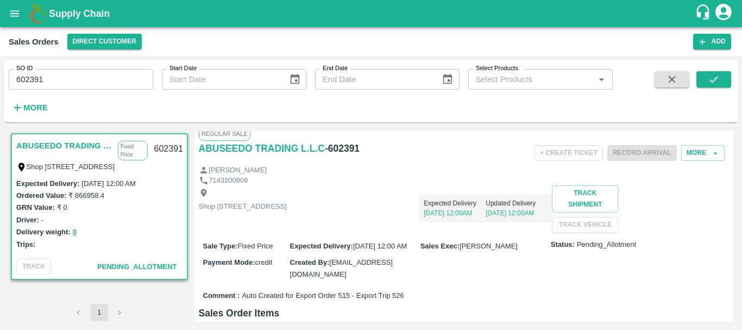
scroll to position [0, 0]
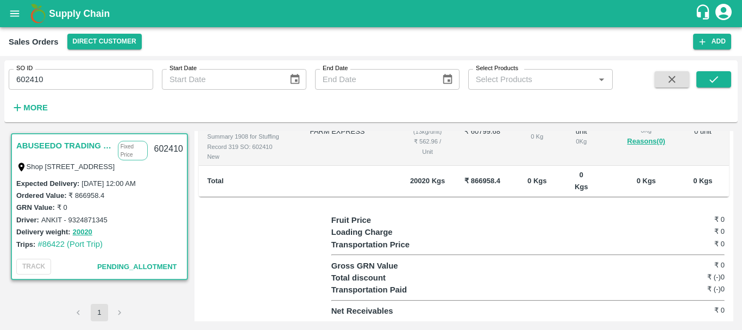
scroll to position [374, 0]
click at [404, 197] on td "20020 Kgs" at bounding box center [427, 182] width 55 height 32
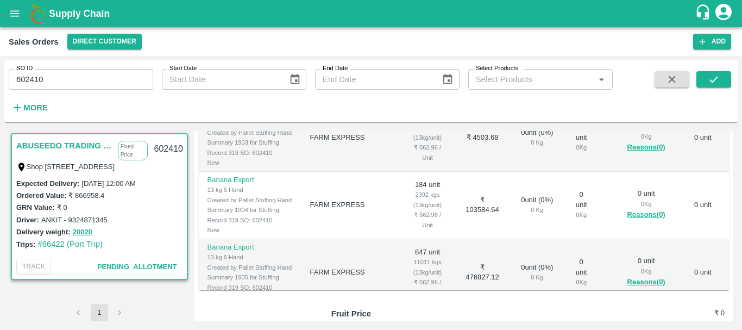
scroll to position [196, 0]
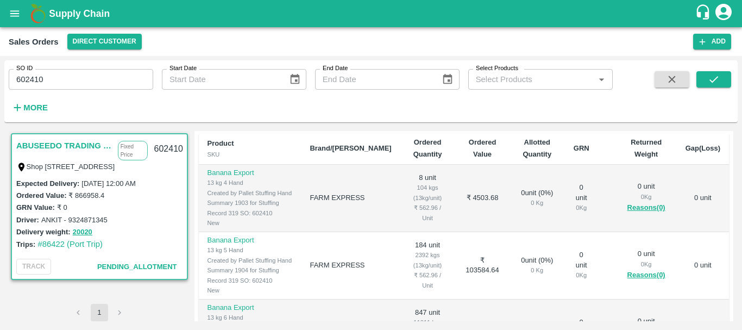
click at [220, 187] on div "13 kg 4 Hand" at bounding box center [250, 183] width 85 height 10
click at [225, 187] on div "13 kg 4 Hand" at bounding box center [250, 183] width 85 height 10
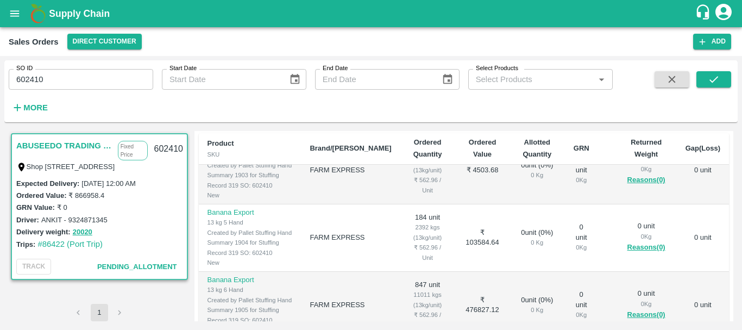
scroll to position [0, 0]
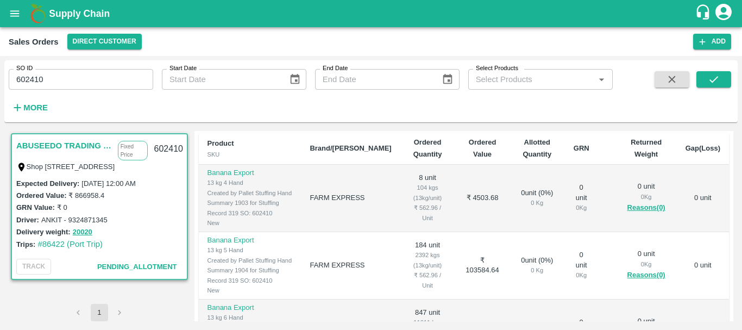
click at [410, 231] on td "8 unit 104 kgs (13kg/unit) ₹ 562.96 / Unit" at bounding box center [427, 198] width 55 height 67
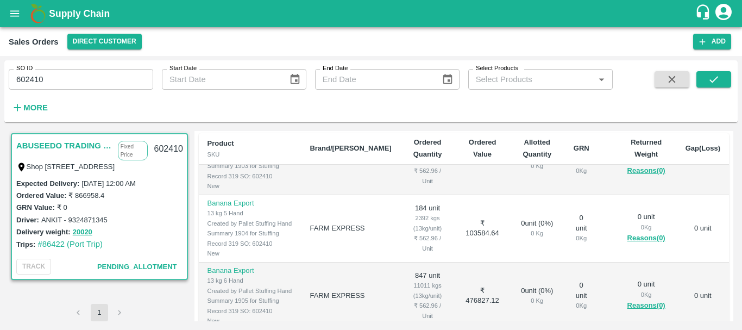
click at [224, 218] on div "13 kg 5 Hand" at bounding box center [250, 213] width 85 height 10
click at [409, 260] on td "184 unit 2392 kgs (13kg/unit) ₹ 562.96 / Unit" at bounding box center [427, 228] width 55 height 67
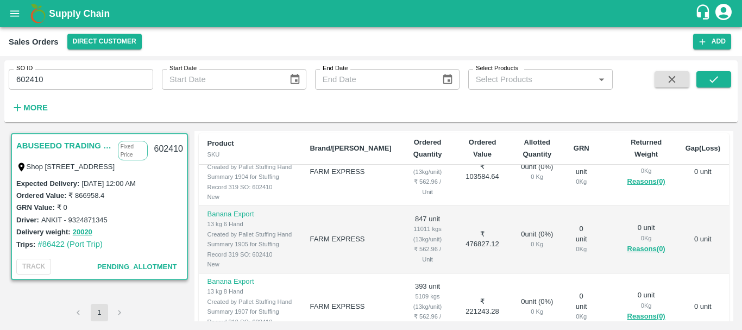
scroll to position [94, 0]
click at [225, 228] on div "13 kg 6 Hand" at bounding box center [250, 223] width 85 height 10
click at [407, 271] on td "847 unit 11011 kgs (13kg/unit) ₹ 562.96 / Unit" at bounding box center [427, 238] width 55 height 67
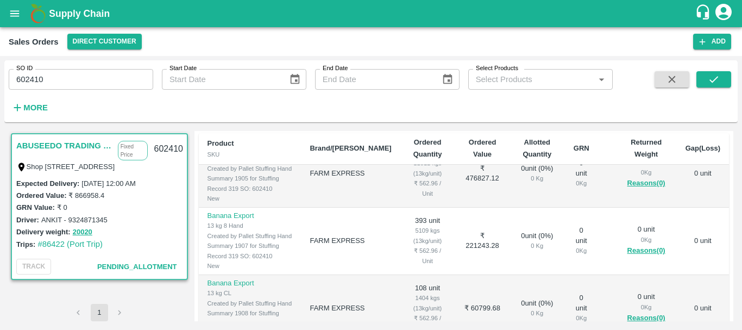
scroll to position [165, 0]
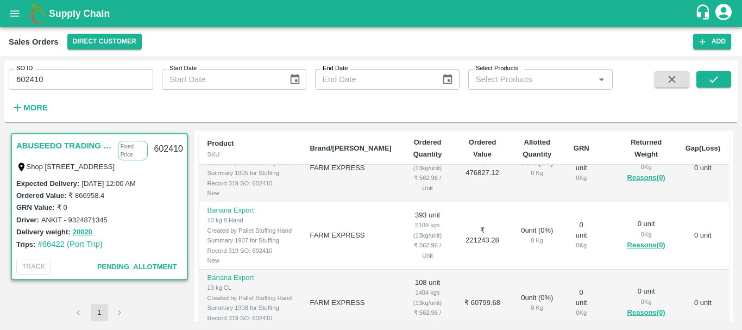
click at [225, 225] on div "13 kg 8 Hand" at bounding box center [250, 220] width 85 height 10
click at [406, 270] on td "393 unit 5109 kgs (13kg/unit) ₹ 562.96 / Unit" at bounding box center [427, 235] width 55 height 67
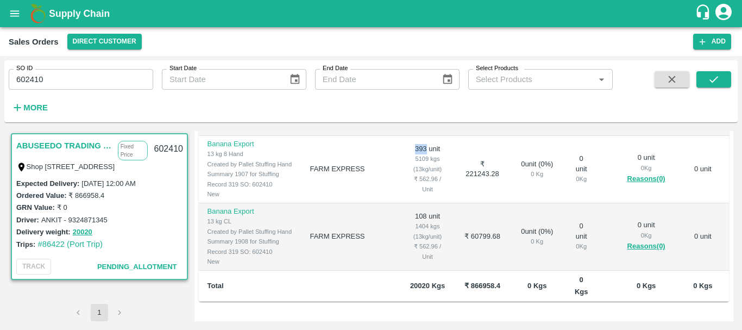
scroll to position [291, 0]
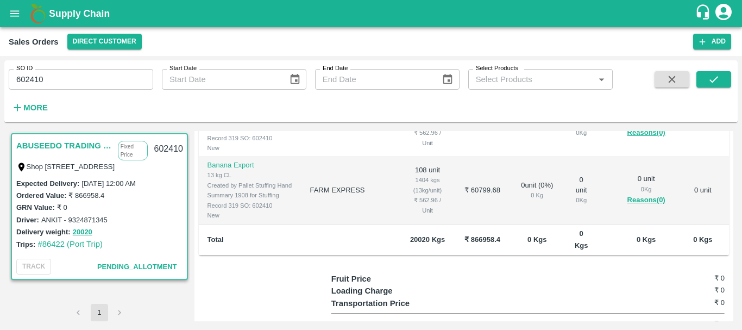
click at [227, 180] on div "13 kg CL" at bounding box center [250, 175] width 85 height 10
click at [405, 224] on td "108 unit 1404 kgs (13kg/unit) ₹ 562.96 / Unit" at bounding box center [427, 190] width 55 height 67
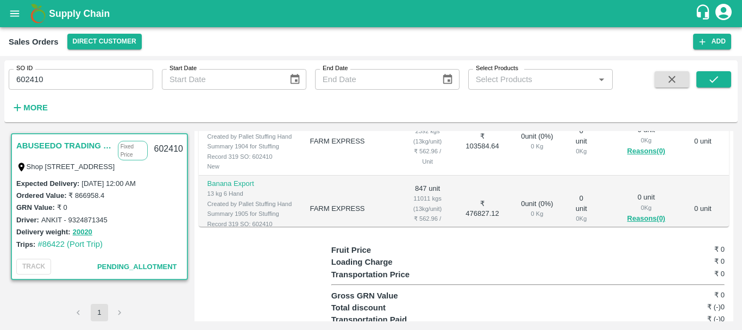
scroll to position [0, 0]
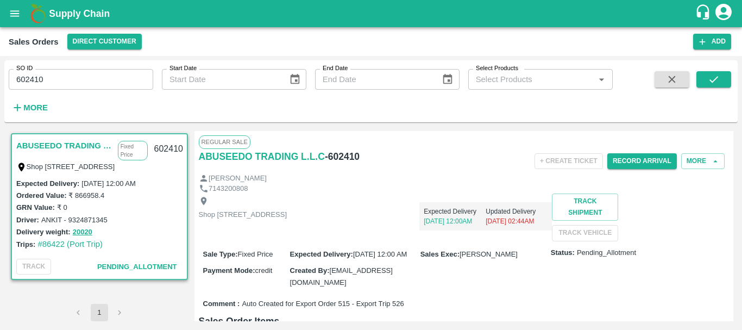
click at [334, 151] on h6 "- 602410" at bounding box center [342, 156] width 35 height 15
click at [392, 196] on div "Shop No.43, ,Wholesale Building No. 2 Central Fruit and Vegetable Market, PO BO…" at bounding box center [464, 216] width 531 height 47
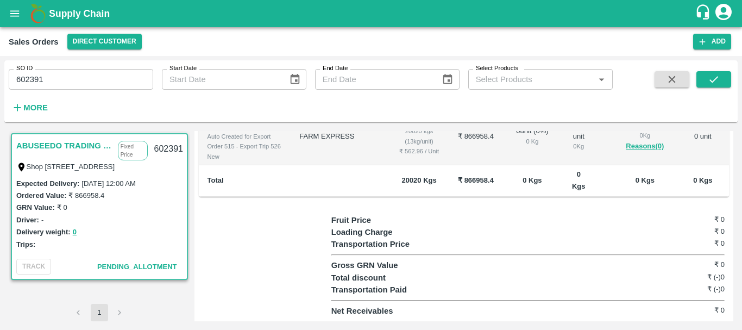
scroll to position [249, 0]
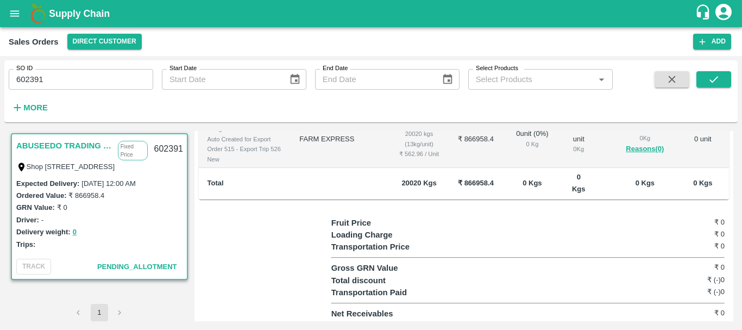
click at [402, 168] on td "1540 unit 20020 kgs (13kg/unit) ₹ 562.96 / Unit" at bounding box center [419, 140] width 59 height 58
click at [402, 187] on b "20020 Kgs" at bounding box center [419, 183] width 35 height 8
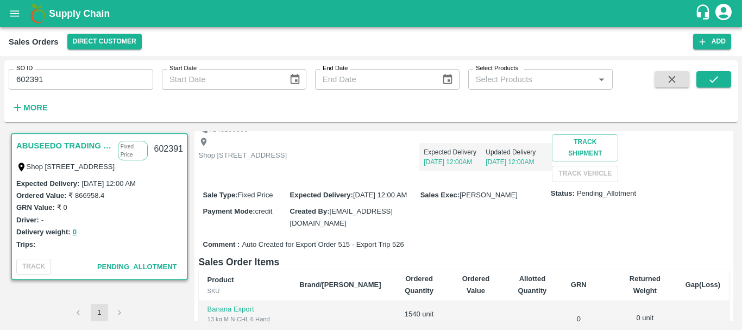
scroll to position [0, 0]
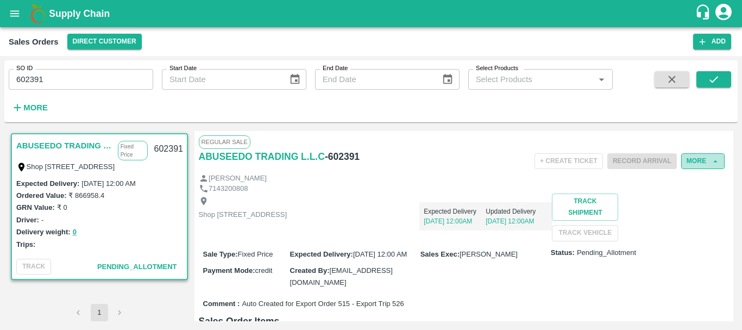
click at [693, 161] on button "More" at bounding box center [702, 161] width 43 height 16
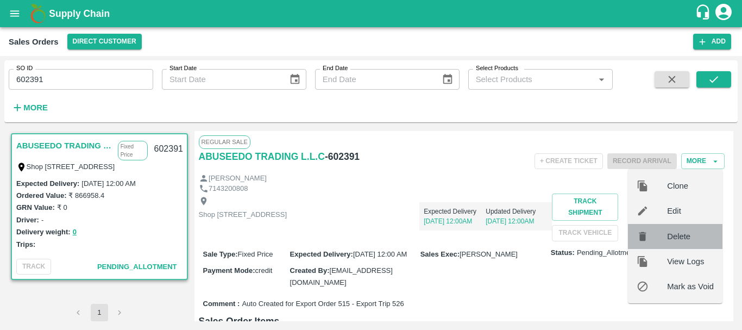
click at [680, 234] on span "Delete" at bounding box center [690, 236] width 47 height 12
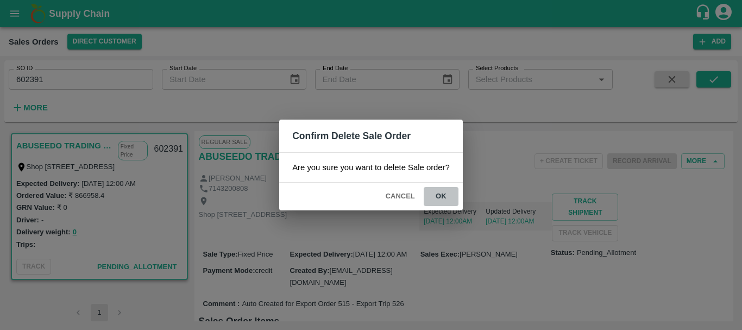
click at [446, 198] on button "ok" at bounding box center [441, 196] width 35 height 19
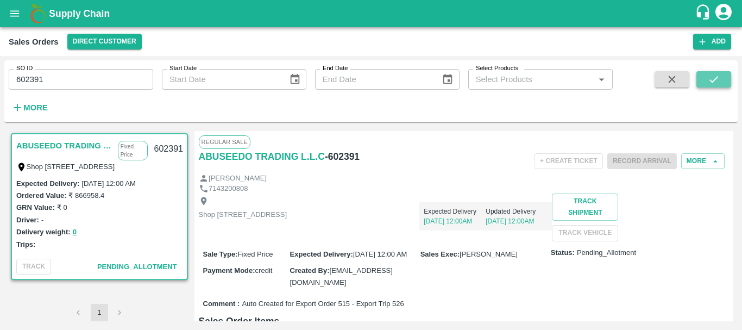
click at [710, 80] on icon "submit" at bounding box center [714, 79] width 9 height 7
click at [703, 158] on button "More" at bounding box center [702, 161] width 43 height 16
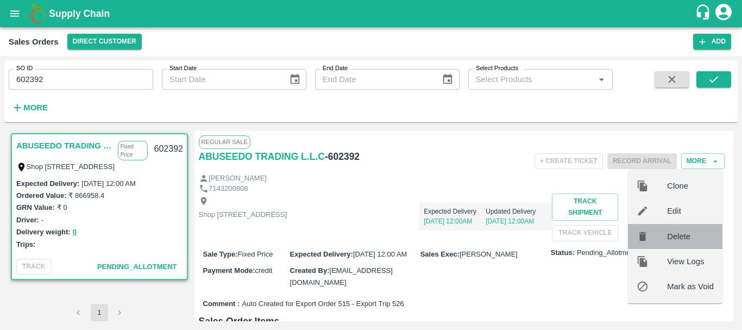
click at [684, 233] on span "Delete" at bounding box center [690, 236] width 47 height 12
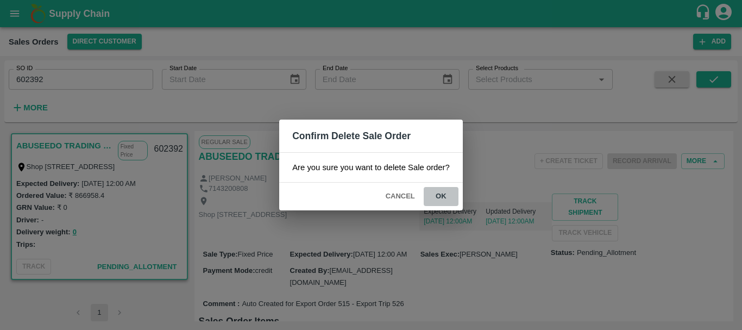
click at [447, 197] on button "ok" at bounding box center [441, 196] width 35 height 19
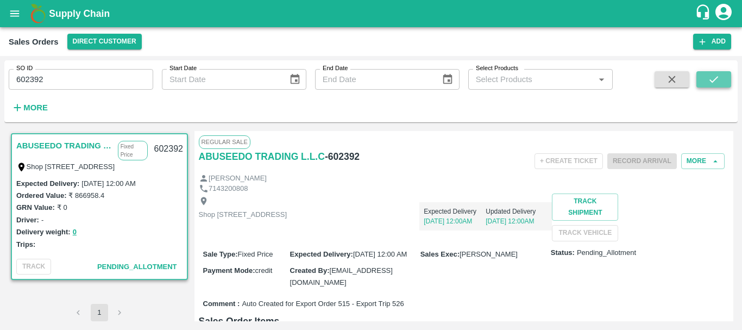
click at [717, 77] on icon "submit" at bounding box center [714, 79] width 12 height 12
click at [700, 158] on button "More" at bounding box center [702, 161] width 43 height 16
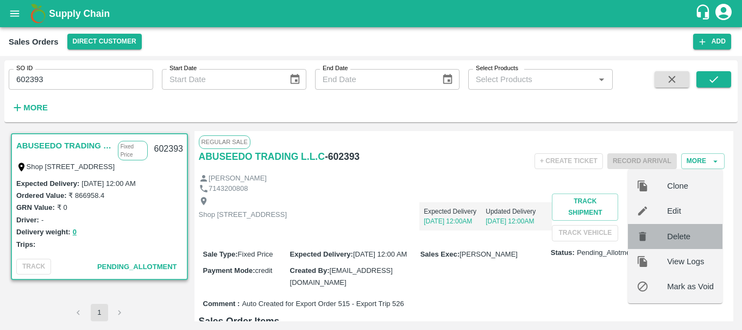
click at [690, 233] on span "Delete" at bounding box center [690, 236] width 47 height 12
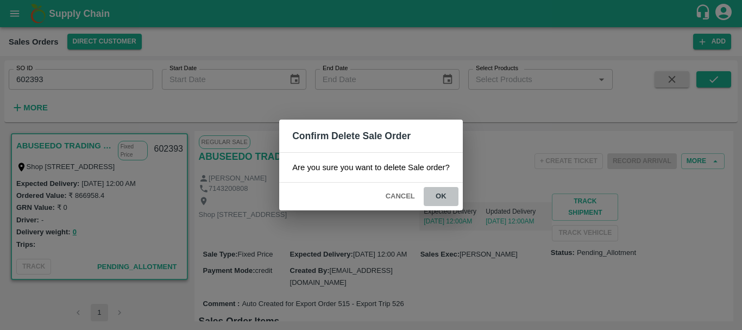
click at [438, 196] on button "ok" at bounding box center [441, 196] width 35 height 19
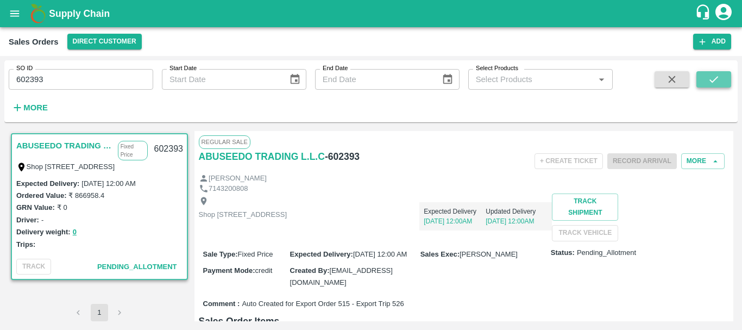
click at [715, 78] on icon "submit" at bounding box center [714, 79] width 12 height 12
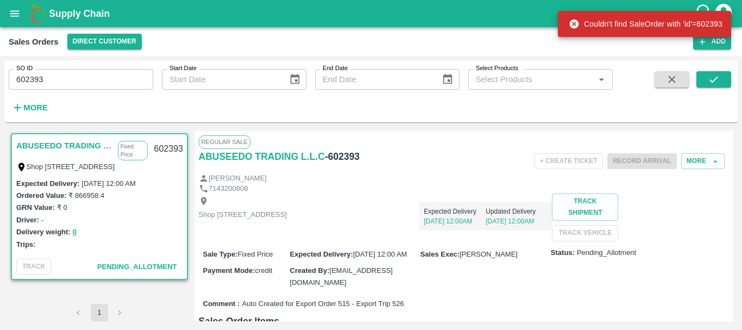
click at [287, 202] on div "Shop [STREET_ADDRESS]" at bounding box center [243, 217] width 89 height 42
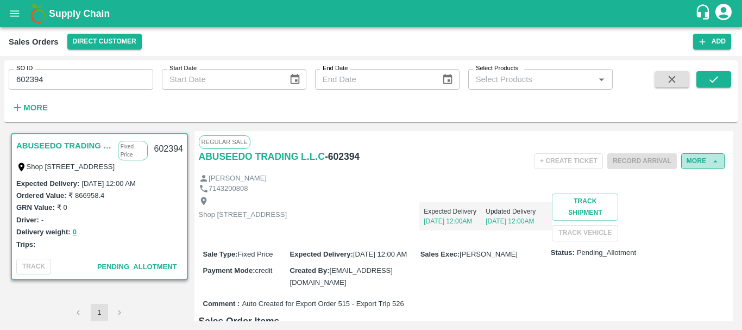
click at [686, 159] on button "More" at bounding box center [702, 161] width 43 height 16
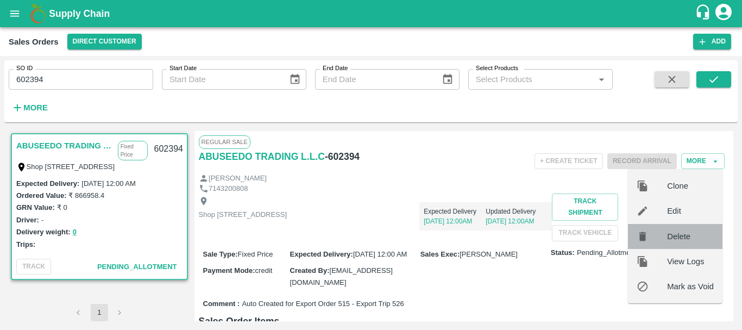
click at [676, 237] on span "Delete" at bounding box center [690, 236] width 47 height 12
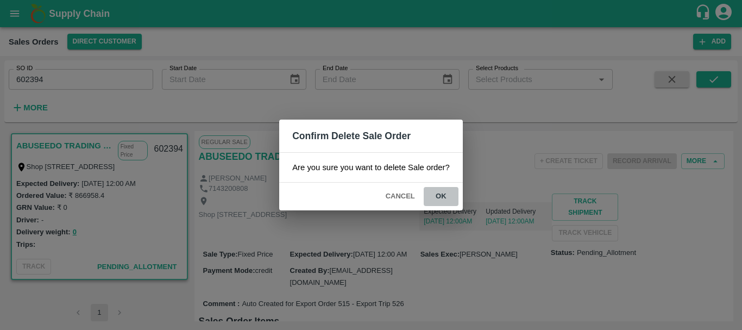
click at [437, 197] on button "ok" at bounding box center [441, 196] width 35 height 19
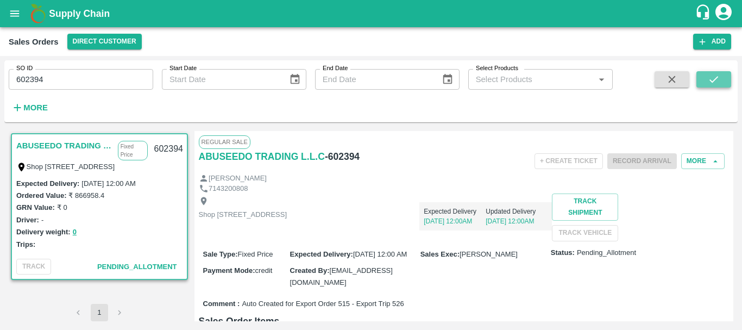
click at [710, 76] on icon "submit" at bounding box center [714, 79] width 12 height 12
click at [684, 164] on button "More" at bounding box center [702, 161] width 43 height 16
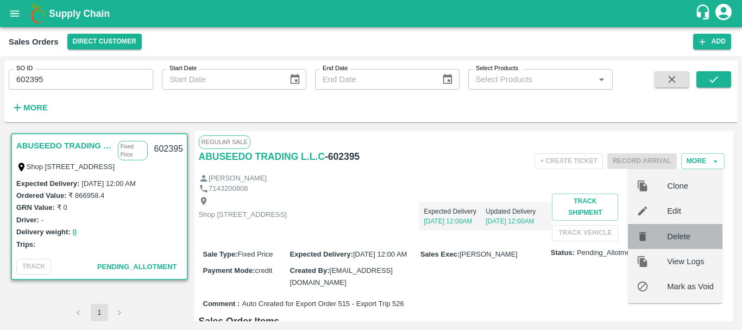
click at [679, 238] on span "Delete" at bounding box center [690, 236] width 47 height 12
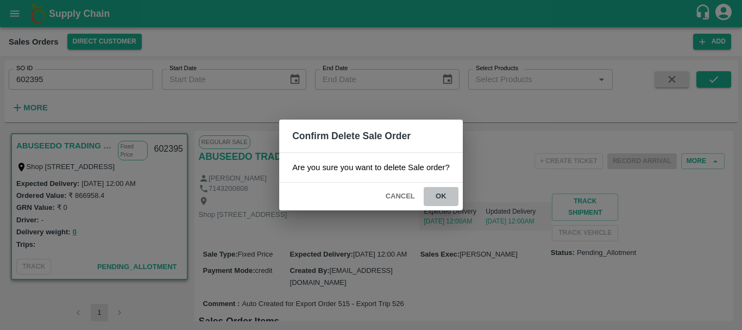
click at [443, 195] on button "ok" at bounding box center [441, 196] width 35 height 19
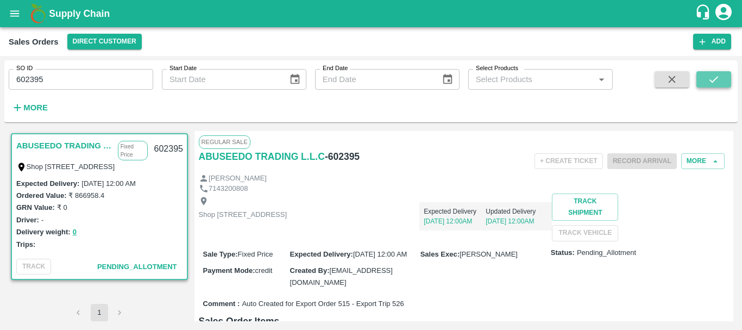
click at [708, 75] on icon "submit" at bounding box center [714, 79] width 12 height 12
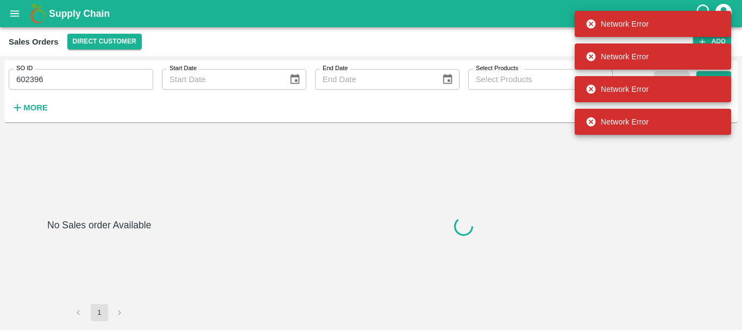
click at [477, 176] on div at bounding box center [465, 226] width 540 height 190
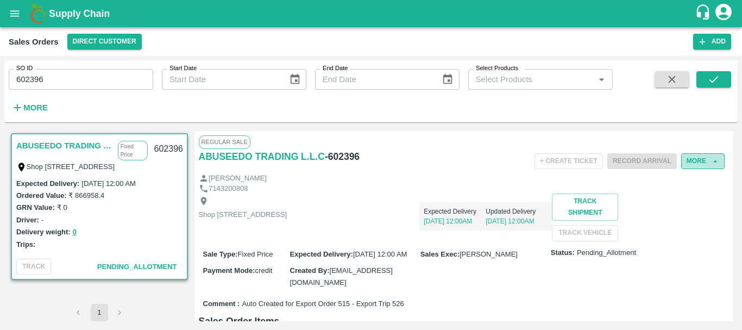
click at [704, 161] on button "More" at bounding box center [702, 161] width 43 height 16
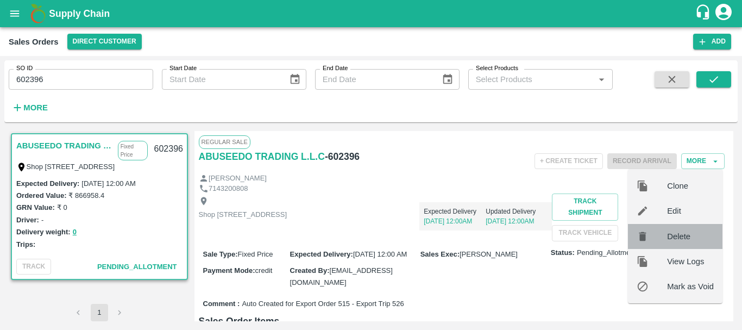
click at [689, 238] on span "Delete" at bounding box center [690, 236] width 47 height 12
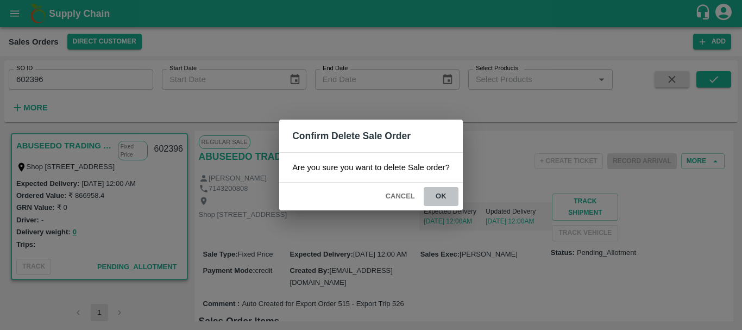
click at [441, 197] on button "ok" at bounding box center [441, 196] width 35 height 19
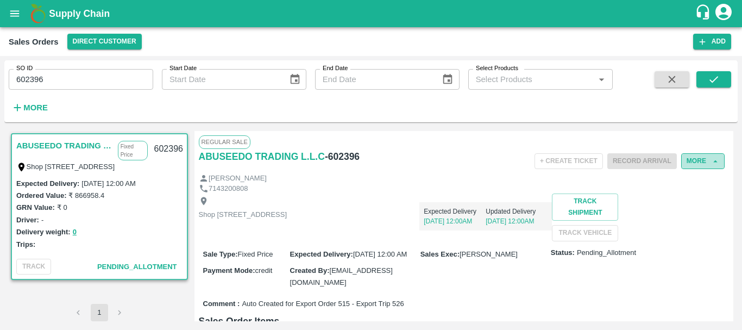
click at [696, 161] on button "More" at bounding box center [702, 161] width 43 height 16
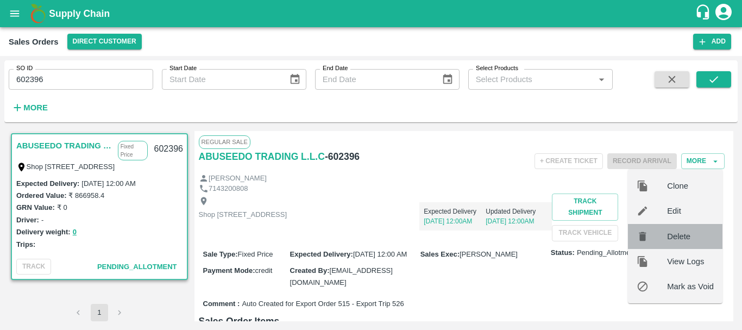
click at [684, 238] on span "Delete" at bounding box center [690, 236] width 47 height 12
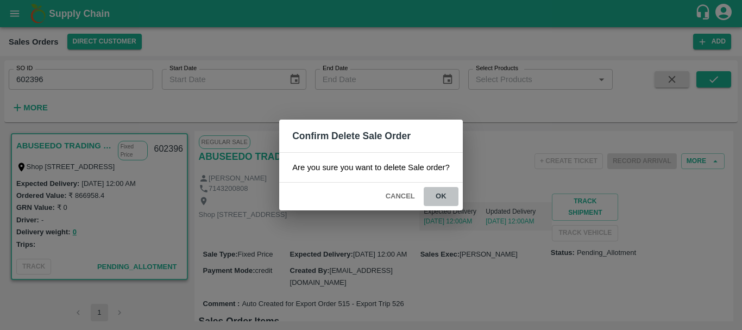
click at [445, 198] on button "ok" at bounding box center [441, 196] width 35 height 19
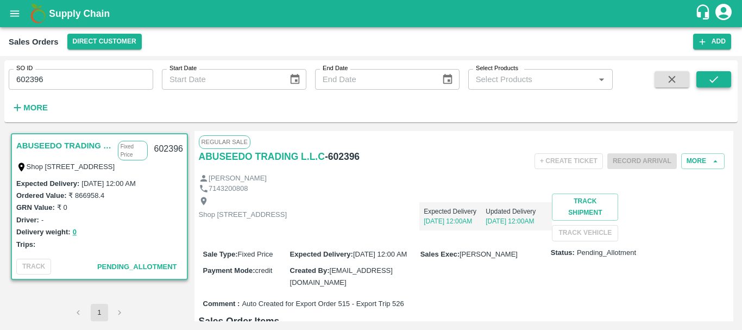
click at [716, 77] on icon "submit" at bounding box center [714, 79] width 12 height 12
click at [13, 9] on icon "open drawer" at bounding box center [15, 14] width 12 height 12
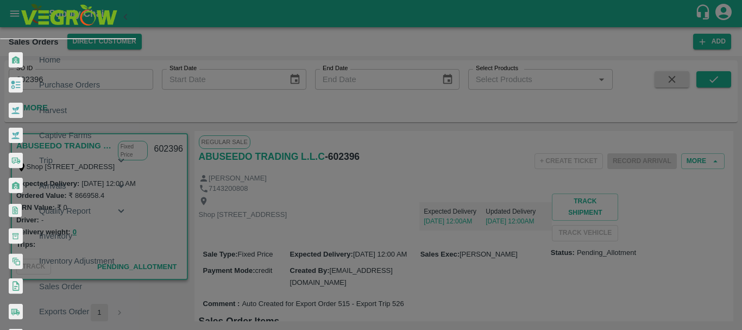
click at [340, 109] on div at bounding box center [371, 165] width 742 height 330
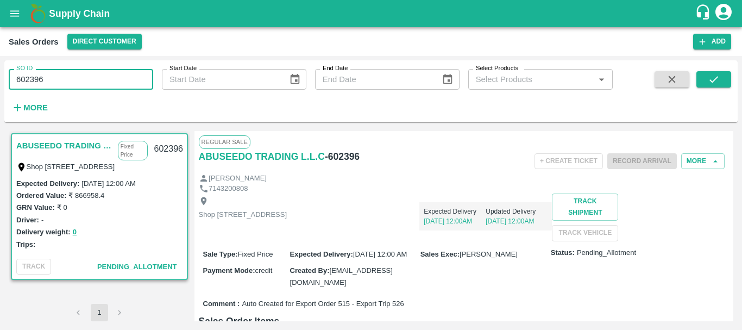
click at [33, 82] on input "602396" at bounding box center [81, 79] width 145 height 21
click at [16, 18] on icon "open drawer" at bounding box center [15, 14] width 12 height 12
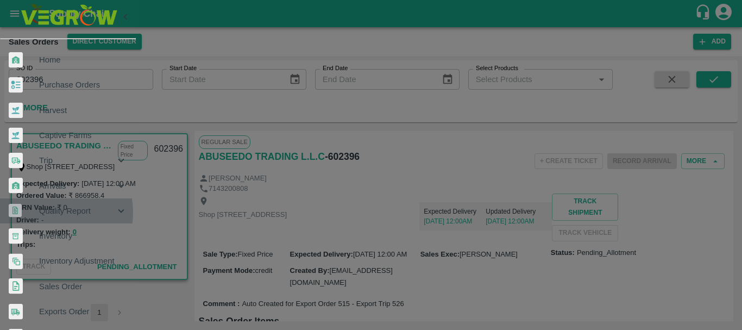
click at [54, 205] on span "Quality Report" at bounding box center [77, 211] width 76 height 12
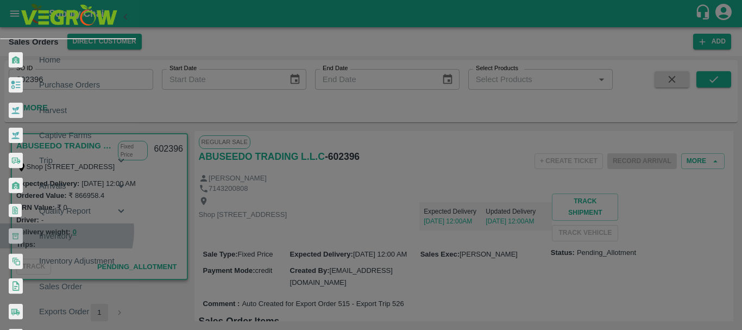
click at [60, 230] on span "Inventory" at bounding box center [83, 236] width 88 height 12
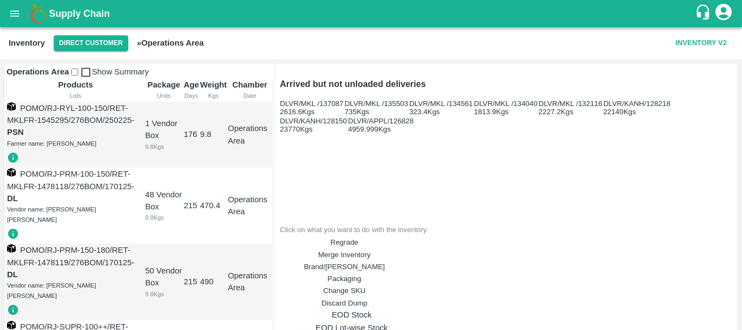
click at [10, 15] on icon "open drawer" at bounding box center [15, 14] width 12 height 12
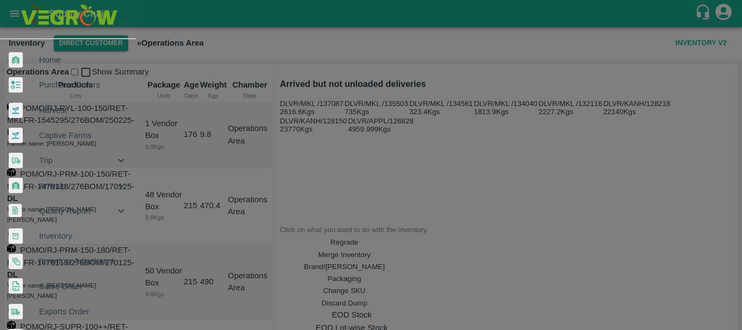
scroll to position [66, 0]
drag, startPoint x: 64, startPoint y: 203, endPoint x: 57, endPoint y: 204, distance: 7.2
click at [57, 280] on span "Sales Order" at bounding box center [83, 286] width 88 height 12
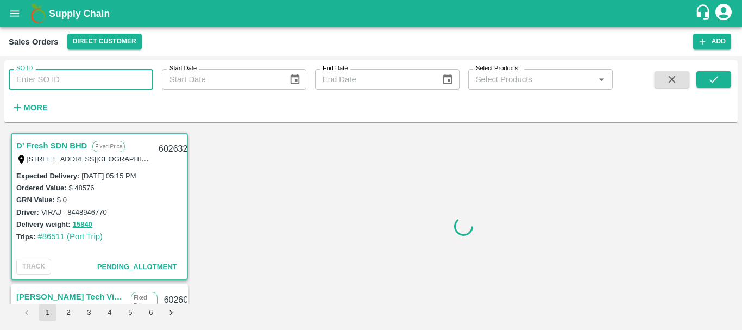
click at [73, 82] on input "SO ID" at bounding box center [81, 79] width 145 height 21
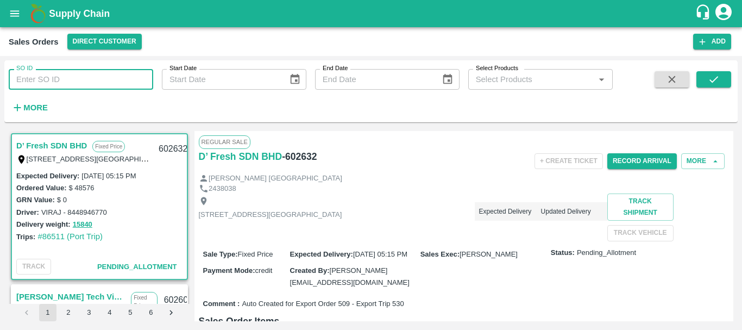
paste input "602396"
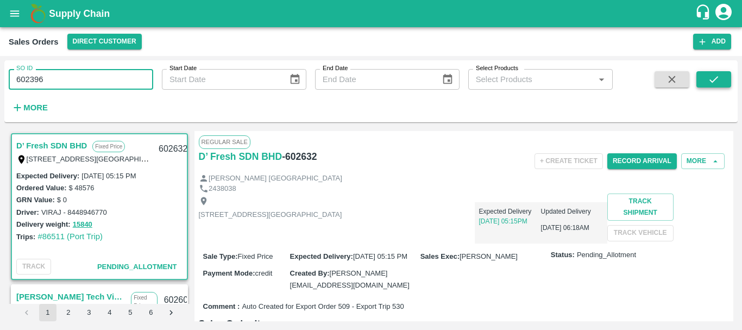
type input "602396"
click at [717, 76] on icon "submit" at bounding box center [714, 79] width 12 height 12
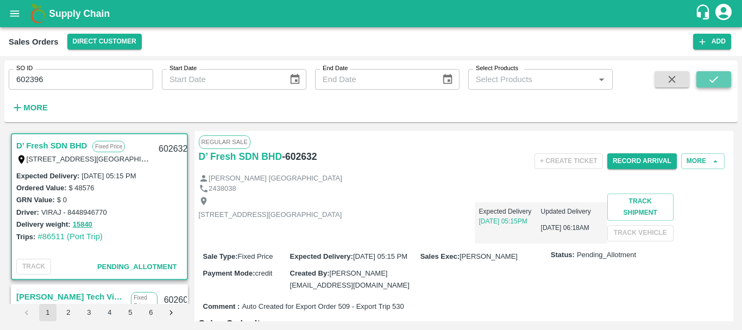
click at [713, 83] on icon "submit" at bounding box center [714, 79] width 12 height 12
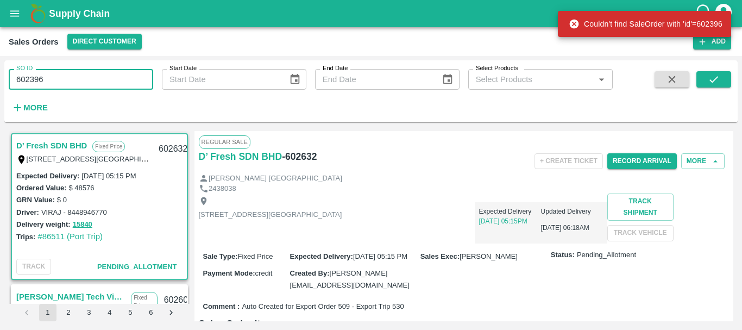
click at [33, 80] on input "602396" at bounding box center [81, 79] width 145 height 21
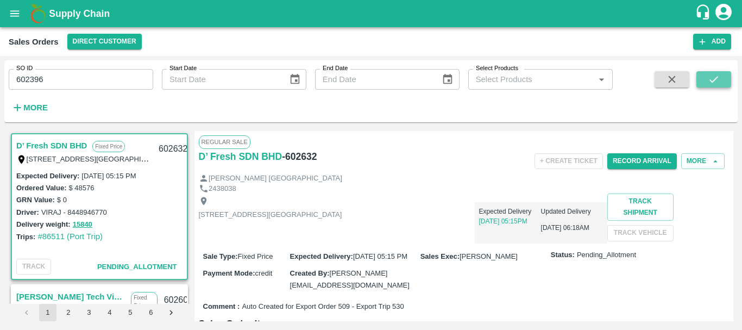
click at [703, 80] on button "submit" at bounding box center [714, 79] width 35 height 16
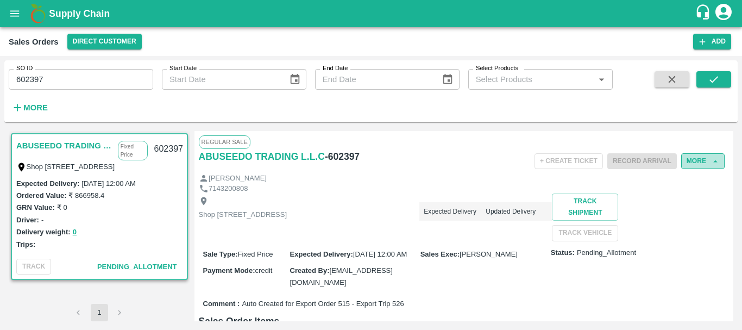
click at [695, 162] on button "More" at bounding box center [702, 161] width 43 height 16
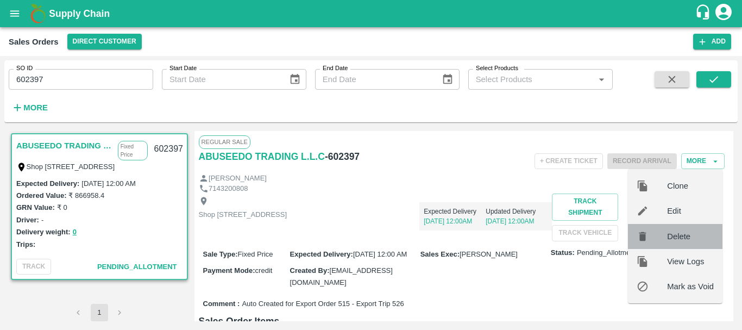
click at [678, 240] on span "Delete" at bounding box center [690, 236] width 47 height 12
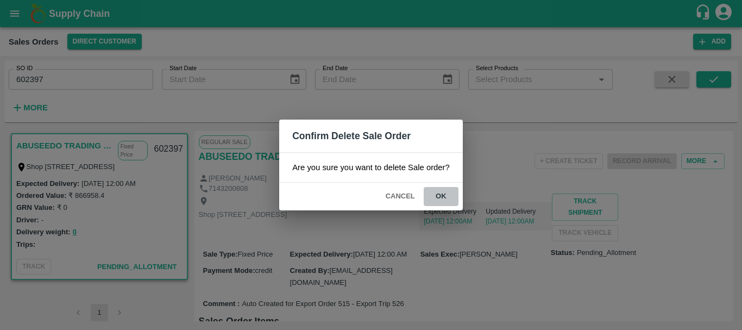
click at [455, 199] on button "ok" at bounding box center [441, 196] width 35 height 19
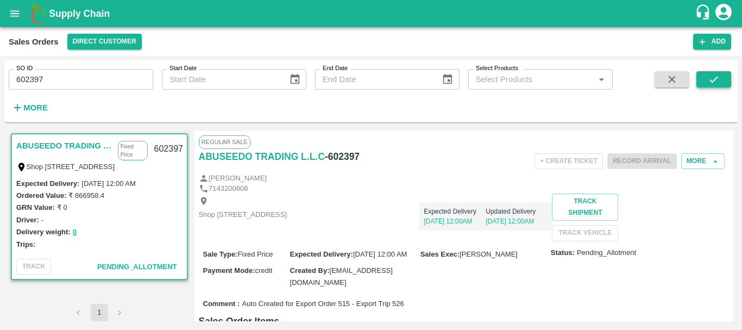
click at [713, 80] on icon "submit" at bounding box center [714, 79] width 12 height 12
click at [696, 156] on button "More" at bounding box center [702, 161] width 43 height 16
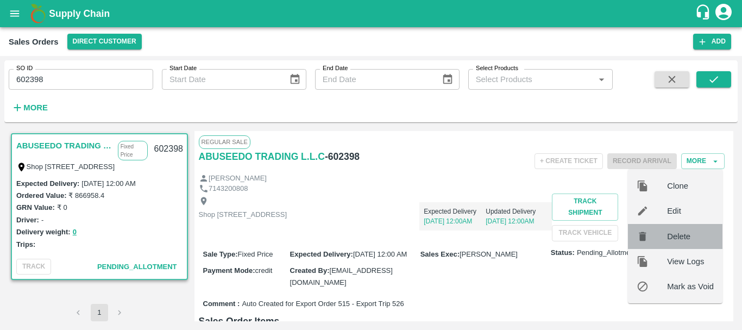
click at [685, 236] on span "Delete" at bounding box center [690, 236] width 47 height 12
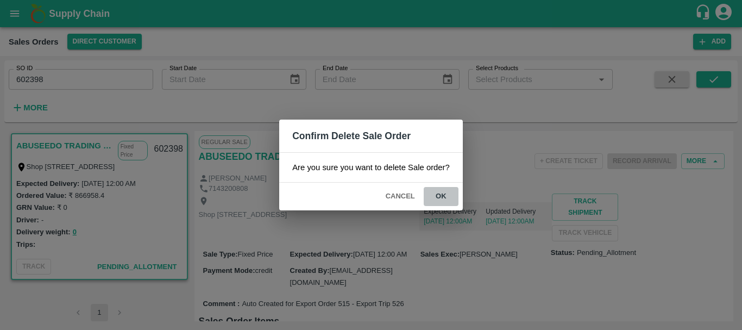
click at [444, 195] on button "ok" at bounding box center [441, 196] width 35 height 19
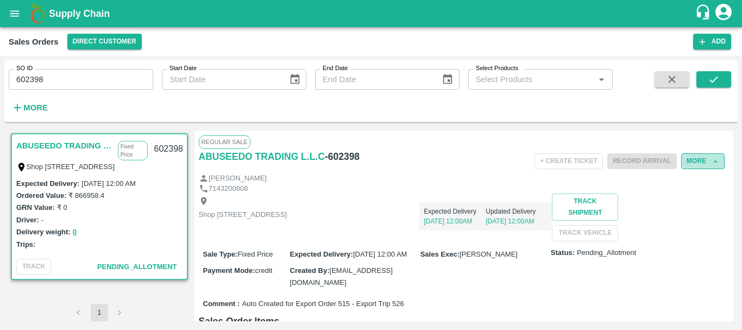
click at [696, 156] on button "More" at bounding box center [702, 161] width 43 height 16
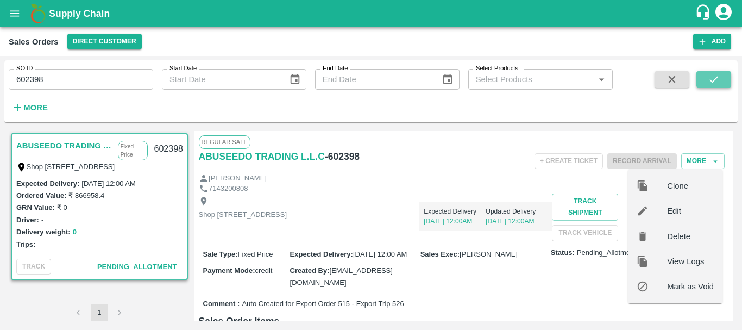
click at [718, 76] on icon "submit" at bounding box center [714, 79] width 12 height 12
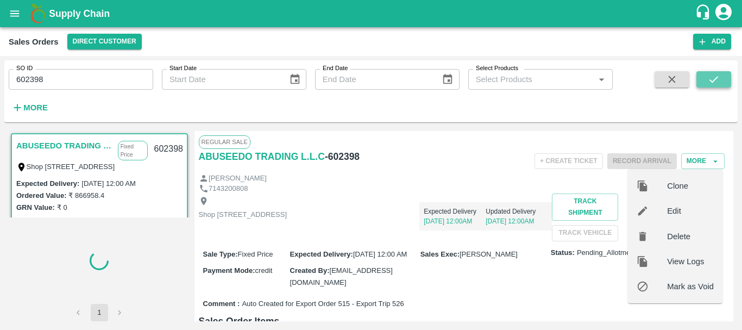
click at [718, 76] on icon "submit" at bounding box center [714, 79] width 12 height 12
click at [511, 185] on div "7143200808" at bounding box center [464, 189] width 531 height 10
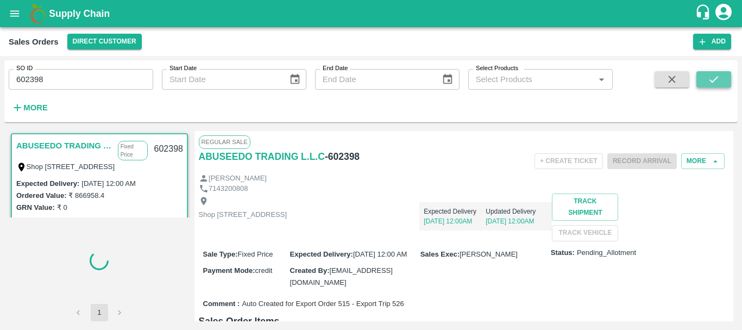
click at [708, 78] on icon "submit" at bounding box center [714, 79] width 12 height 12
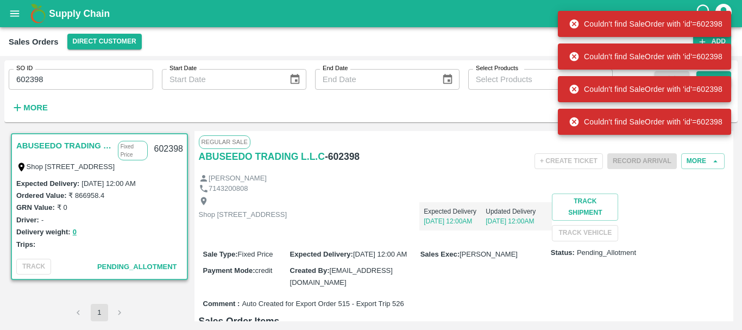
click at [287, 211] on p "Shop [STREET_ADDRESS]" at bounding box center [243, 215] width 89 height 10
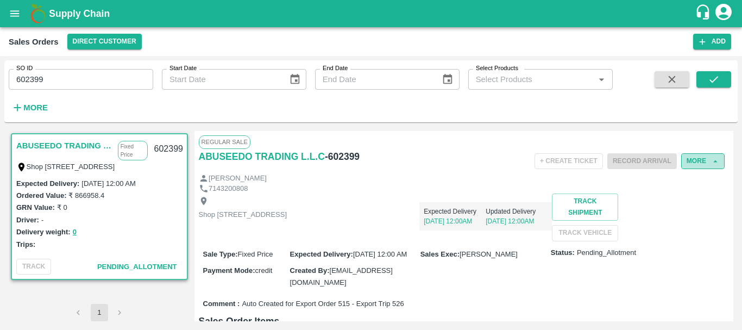
click at [691, 158] on button "More" at bounding box center [702, 161] width 43 height 16
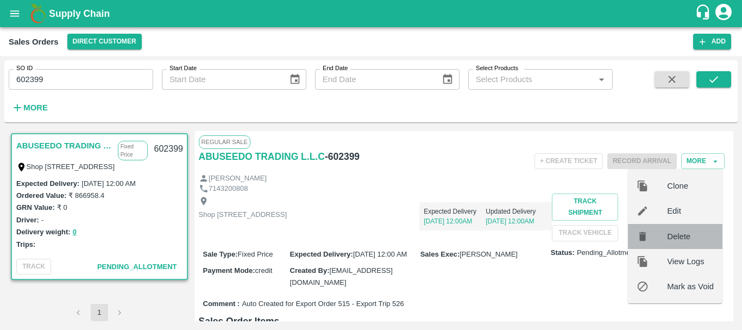
click at [690, 232] on span "Delete" at bounding box center [690, 236] width 47 height 12
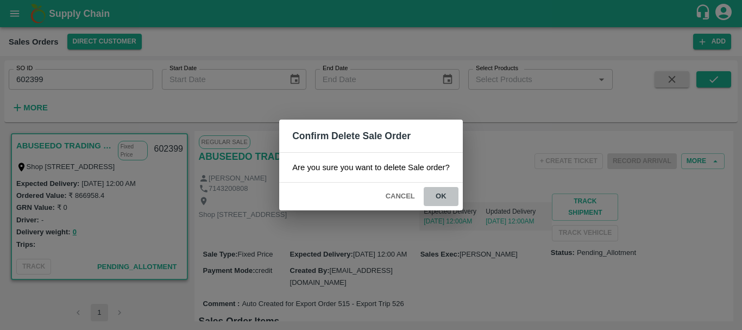
click at [440, 203] on button "ok" at bounding box center [441, 196] width 35 height 19
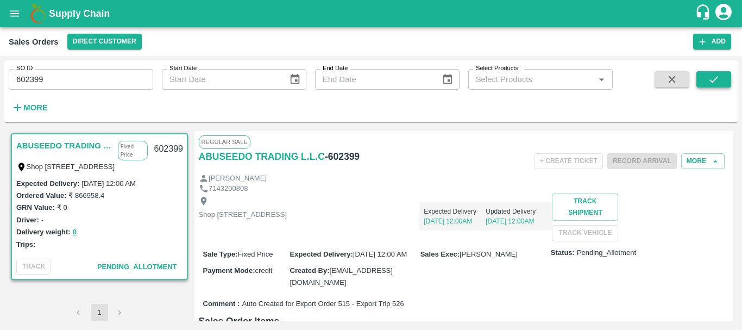
click at [716, 79] on icon "submit" at bounding box center [714, 79] width 9 height 7
click at [685, 164] on button "More" at bounding box center [702, 161] width 43 height 16
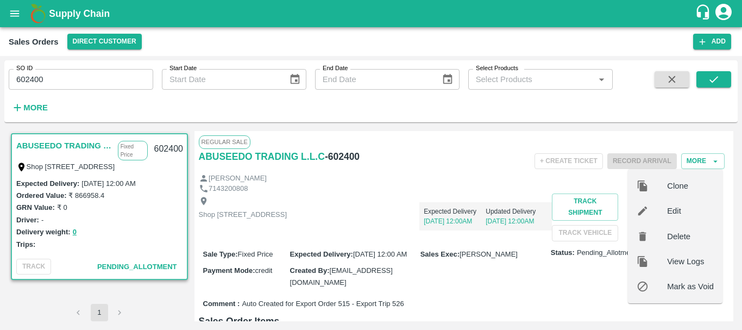
click at [678, 235] on span "Delete" at bounding box center [690, 236] width 47 height 12
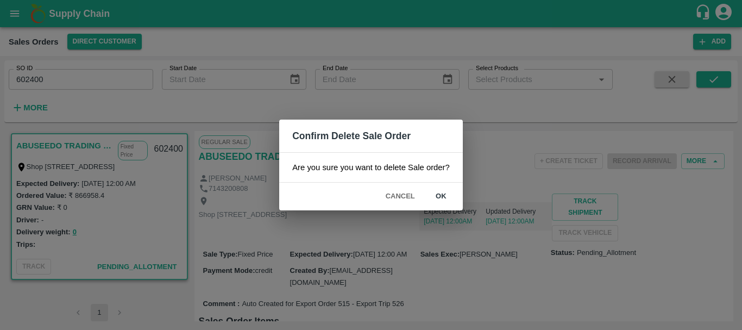
click at [562, 224] on div "Confirm Delete Sale Order Are you sure you want to delete Sale order? Cancel ok" at bounding box center [371, 165] width 742 height 330
click at [386, 189] on button "Cancel" at bounding box center [400, 196] width 38 height 19
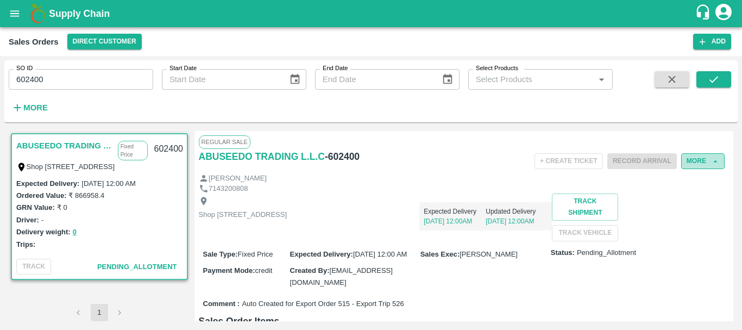
click at [700, 161] on button "More" at bounding box center [702, 161] width 43 height 16
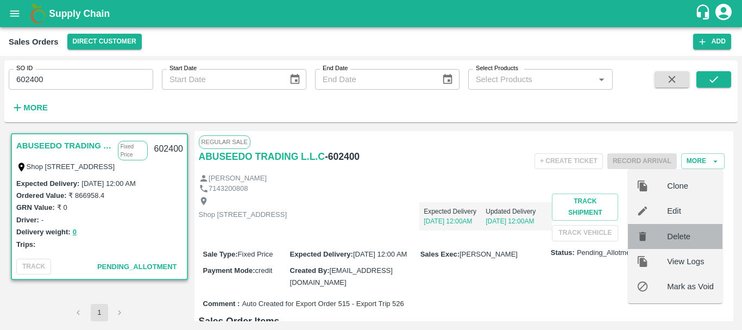
click at [704, 236] on span "Delete" at bounding box center [690, 236] width 47 height 12
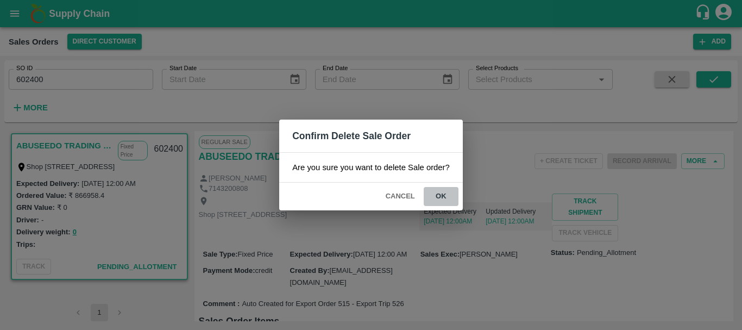
click at [442, 200] on button "ok" at bounding box center [441, 196] width 35 height 19
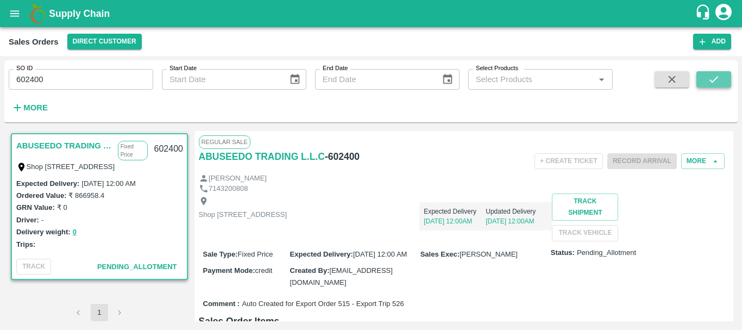
click at [710, 77] on icon "submit" at bounding box center [714, 79] width 12 height 12
click at [718, 80] on icon "submit" at bounding box center [714, 79] width 12 height 12
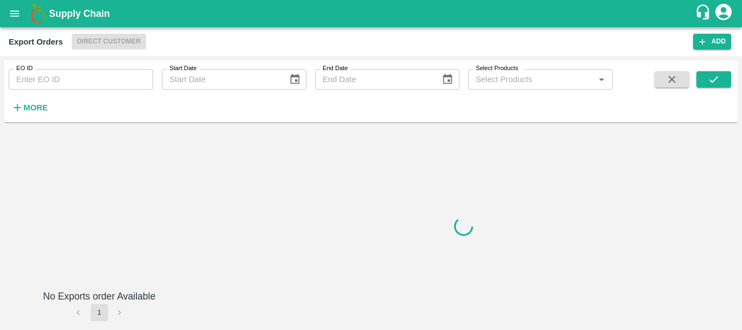
type input "515"
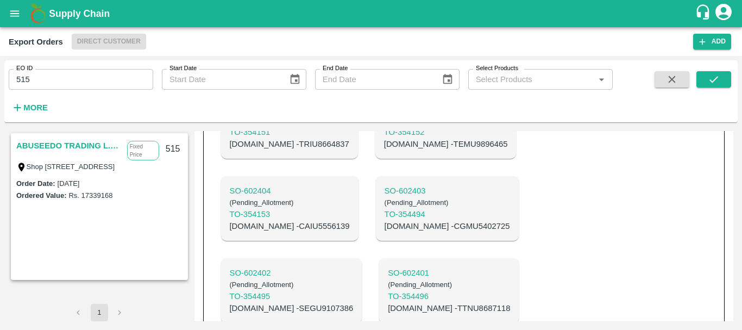
scroll to position [694, 0]
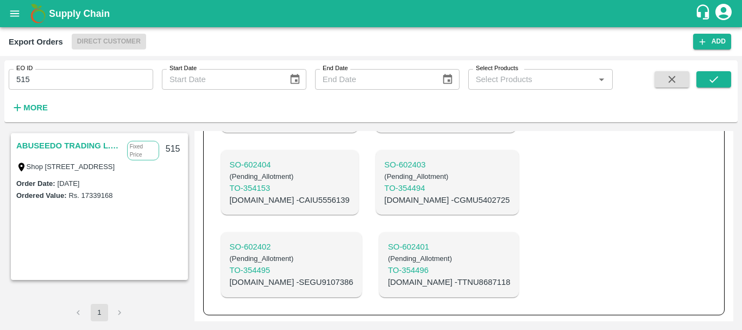
drag, startPoint x: 384, startPoint y: 247, endPoint x: 345, endPoint y: 253, distance: 39.0
click at [345, 253] on div "SO- 602410 ( Pending_Allotment ) TO- 354147 [DOMAIN_NAME] - TTNU8036800 SO- 602…" at bounding box center [380, 100] width 336 height 411
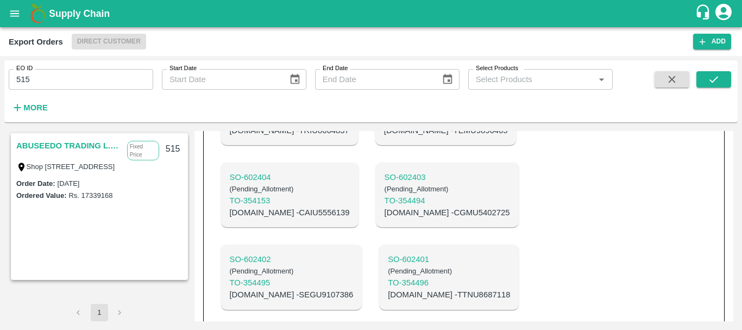
scroll to position [671, 0]
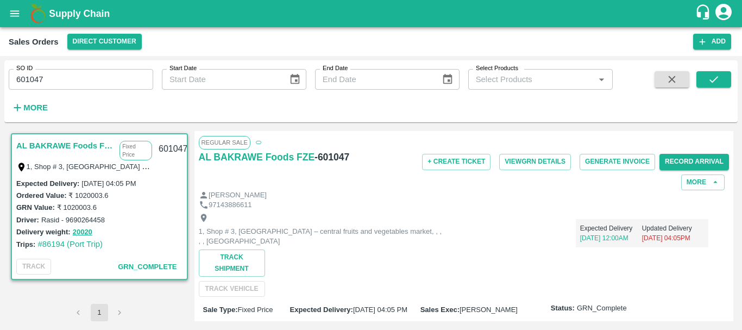
click at [128, 266] on span "GRN_Complete" at bounding box center [147, 266] width 59 height 8
click at [592, 307] on span "GRN_Complete" at bounding box center [602, 308] width 50 height 10
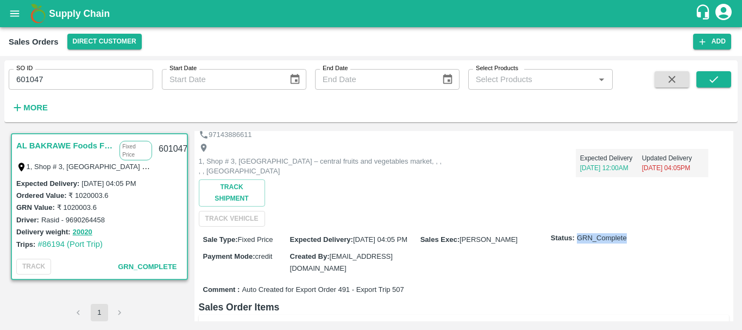
scroll to position [417, 0]
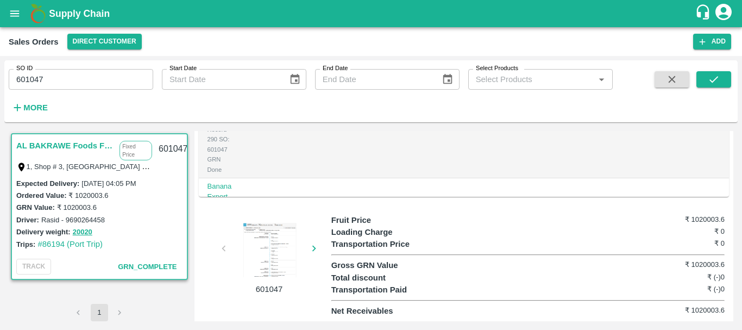
click at [261, 254] on div at bounding box center [270, 250] width 82 height 54
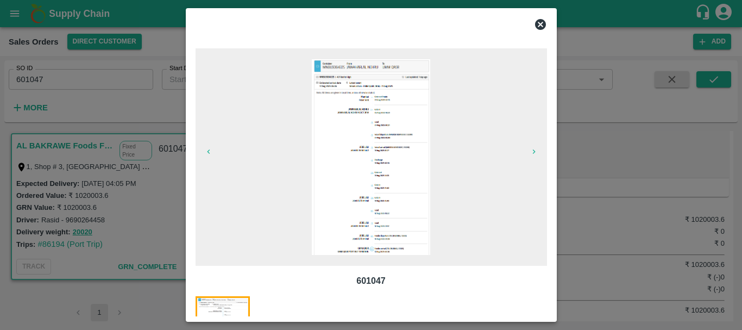
click at [678, 249] on div at bounding box center [371, 165] width 742 height 330
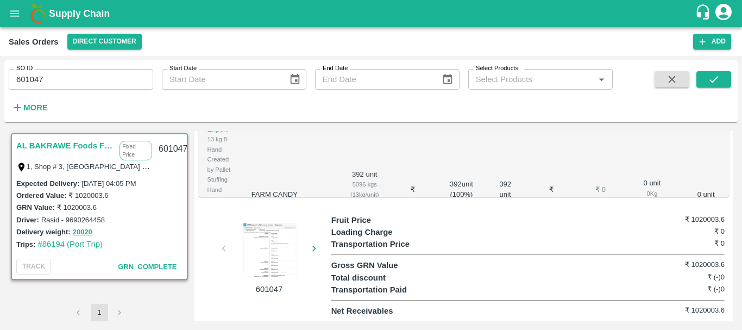
click at [278, 250] on div at bounding box center [270, 250] width 82 height 54
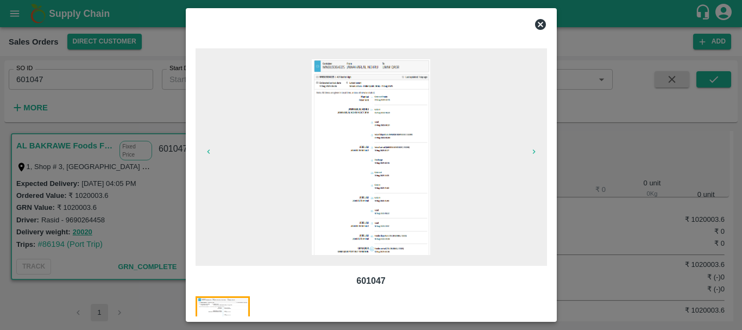
click at [293, 302] on div at bounding box center [296, 331] width 67 height 70
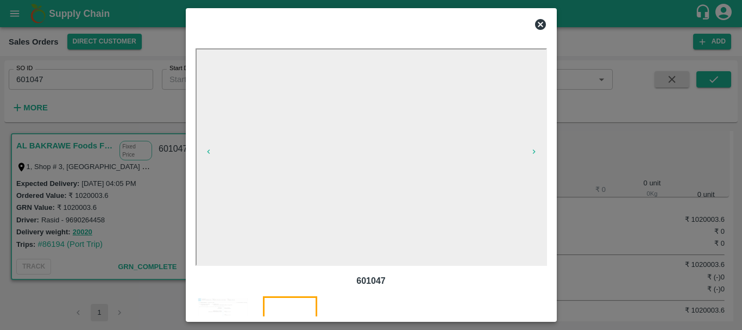
scroll to position [63, 0]
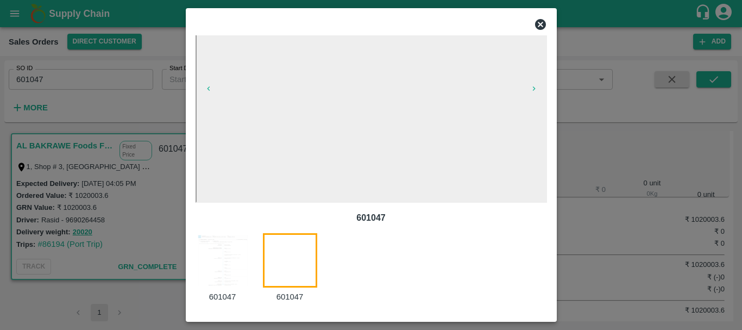
click at [230, 245] on img at bounding box center [223, 260] width 54 height 54
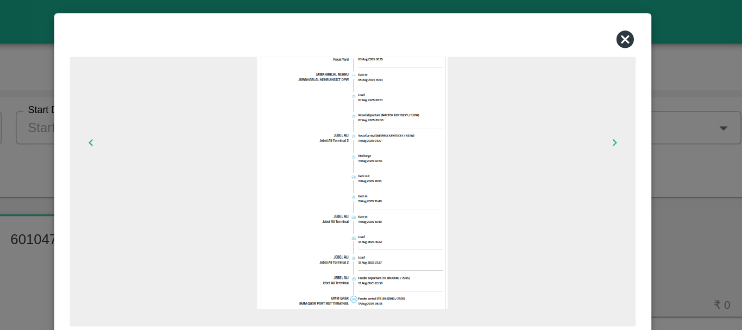
click at [380, 86] on img at bounding box center [371, 94] width 118 height 196
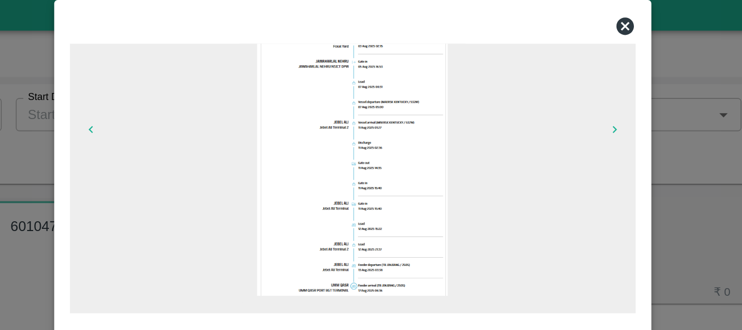
click at [568, 42] on div at bounding box center [371, 165] width 742 height 330
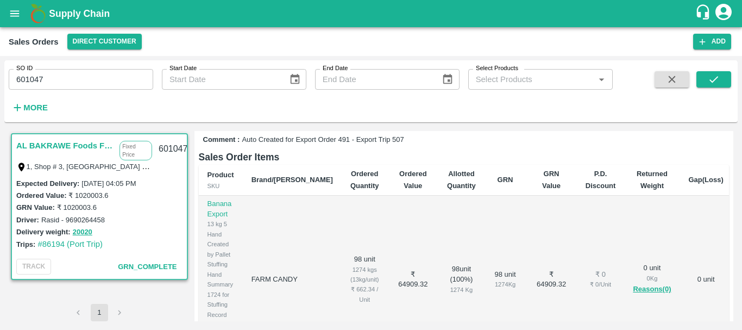
scroll to position [0, 0]
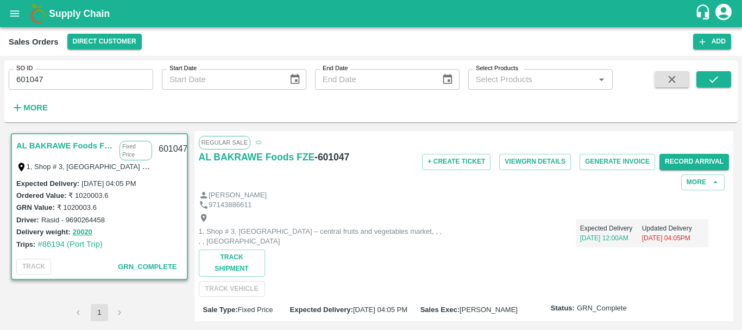
click at [85, 182] on label "[DATE] 04:05 PM" at bounding box center [109, 183] width 54 height 8
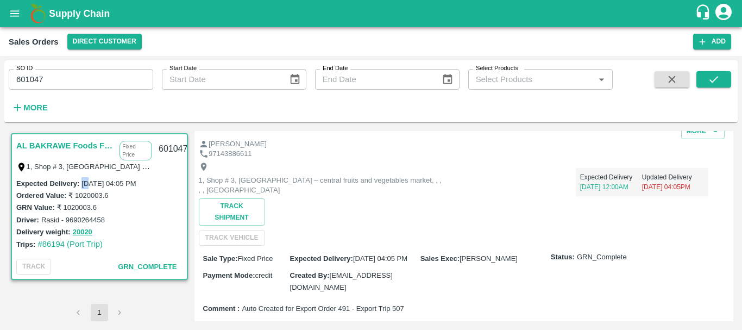
scroll to position [52, 0]
click at [356, 255] on span "[DATE] 04:05 PM" at bounding box center [380, 258] width 54 height 8
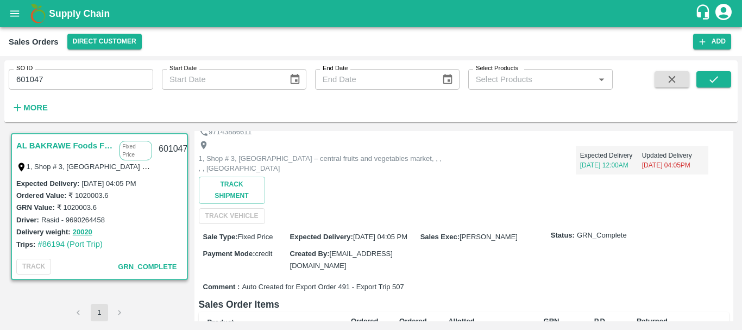
scroll to position [120, 0]
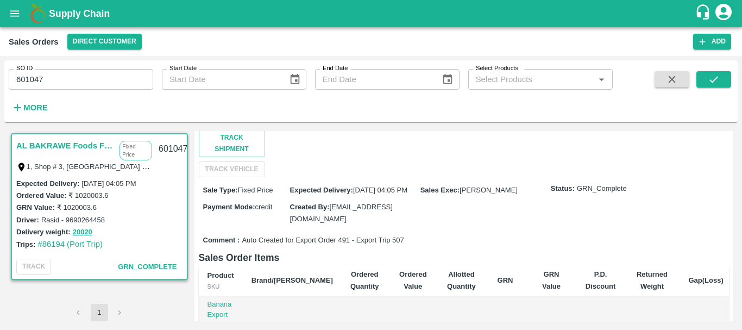
click at [581, 184] on span "GRN_Complete" at bounding box center [602, 189] width 50 height 10
click at [470, 218] on div "Sale Type : Fixed Price Expected Delivery : [DATE] 04:05 PM Sales Exec : [PERSO…" at bounding box center [464, 204] width 531 height 54
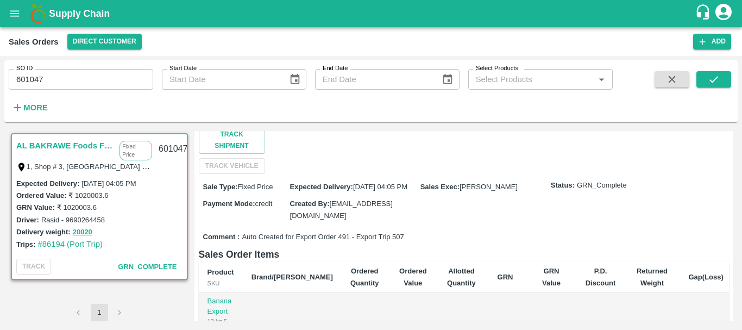
scroll to position [108, 0]
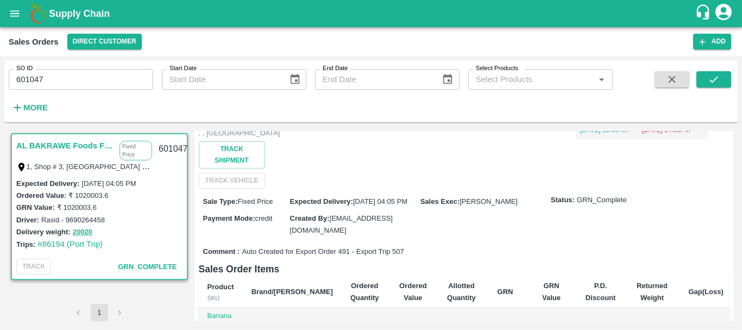
click at [358, 199] on span "[DATE] 04:05 PM" at bounding box center [380, 201] width 54 height 8
click at [429, 235] on div "Sale Type : Fixed Price Expected Delivery : [DATE] 04:05 PM Sales Exec : [PERSO…" at bounding box center [464, 216] width 531 height 54
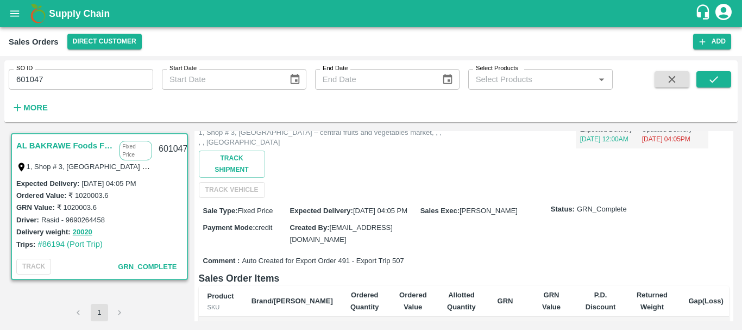
scroll to position [99, 0]
click at [12, 21] on button "open drawer" at bounding box center [14, 13] width 25 height 25
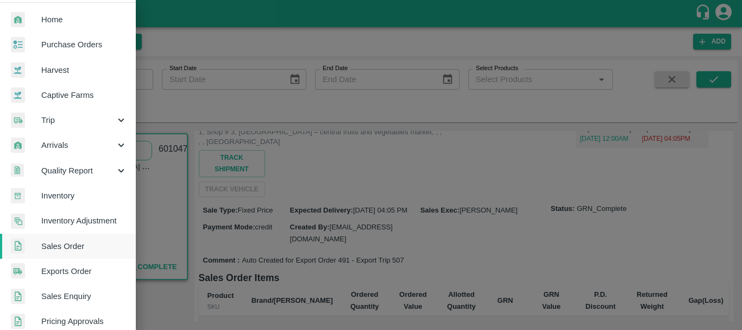
scroll to position [26, 0]
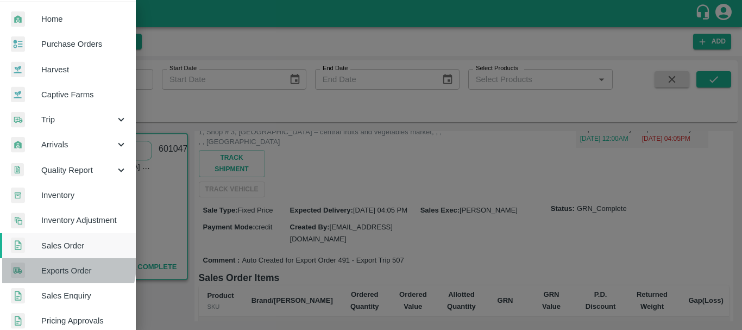
click at [64, 265] on span "Exports Order" at bounding box center [84, 271] width 86 height 12
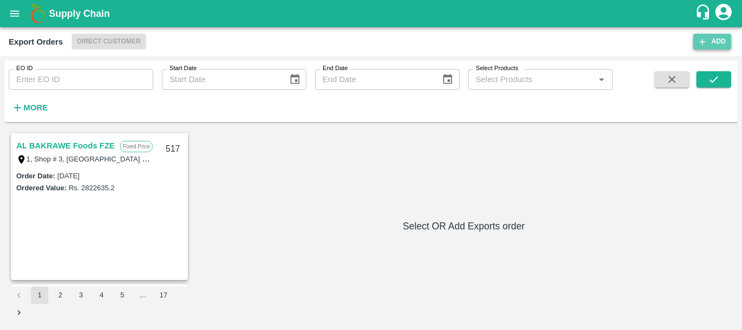
click at [706, 43] on icon "button" at bounding box center [703, 42] width 10 height 10
